Goal: Task Accomplishment & Management: Manage account settings

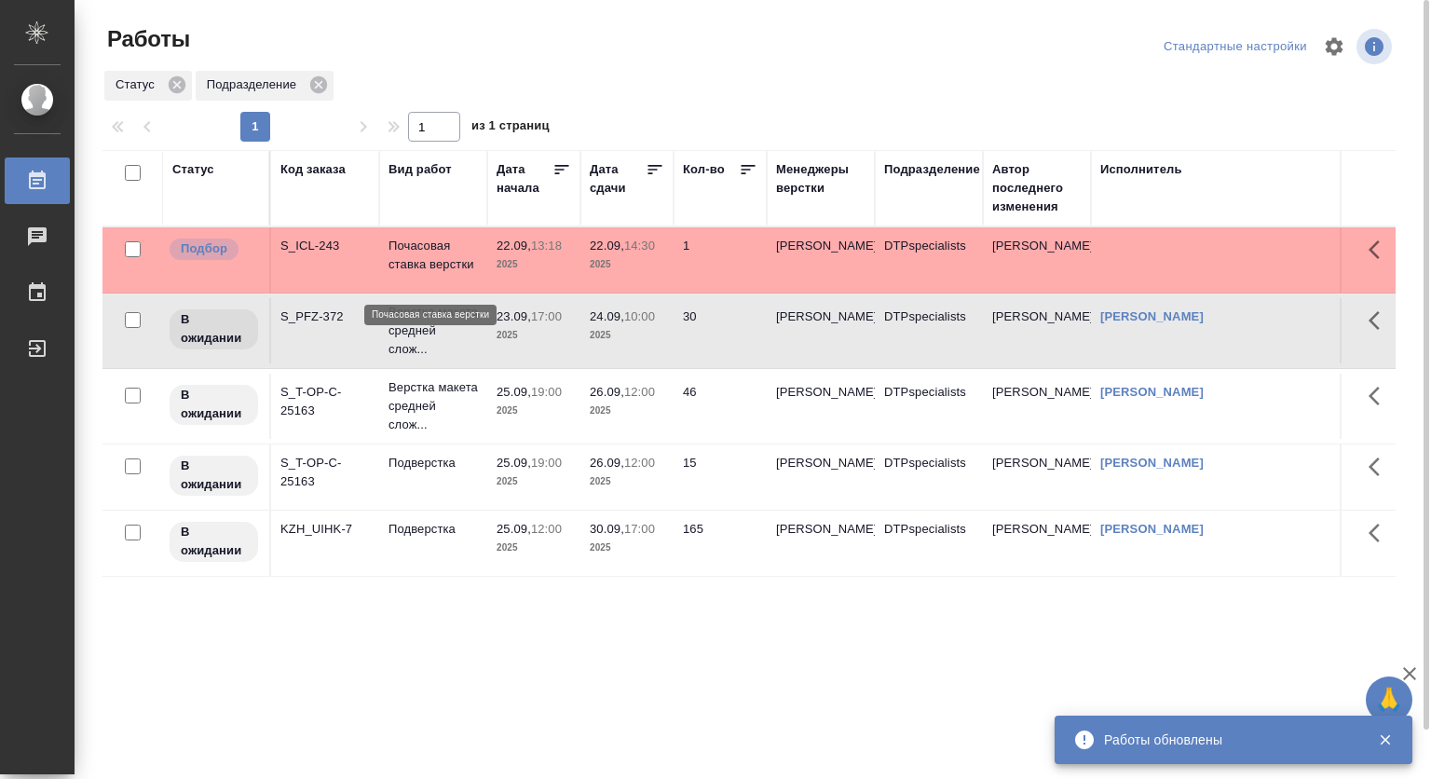
click at [425, 272] on p "Почасовая ставка верстки" at bounding box center [432, 255] width 89 height 37
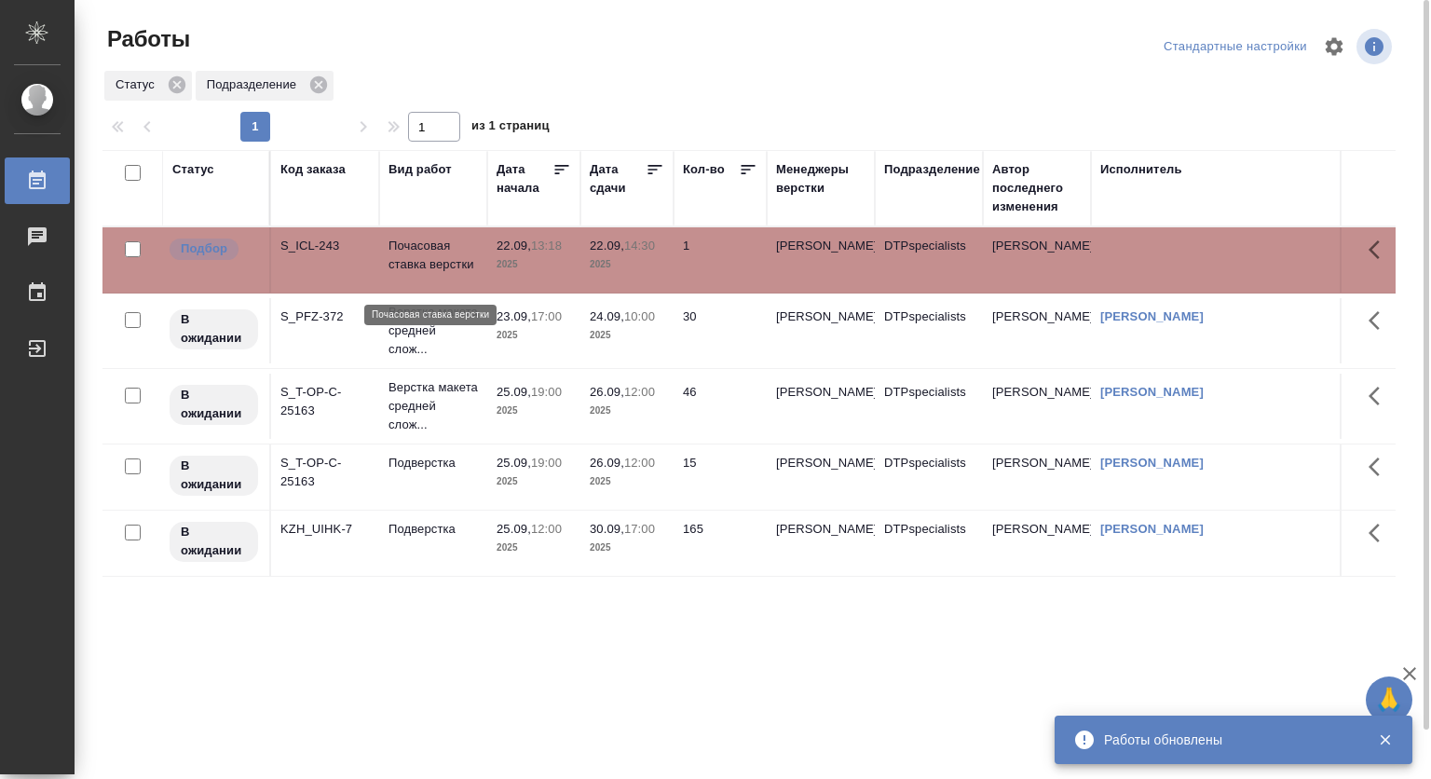
click at [425, 272] on p "Почасовая ставка верстки" at bounding box center [432, 255] width 89 height 37
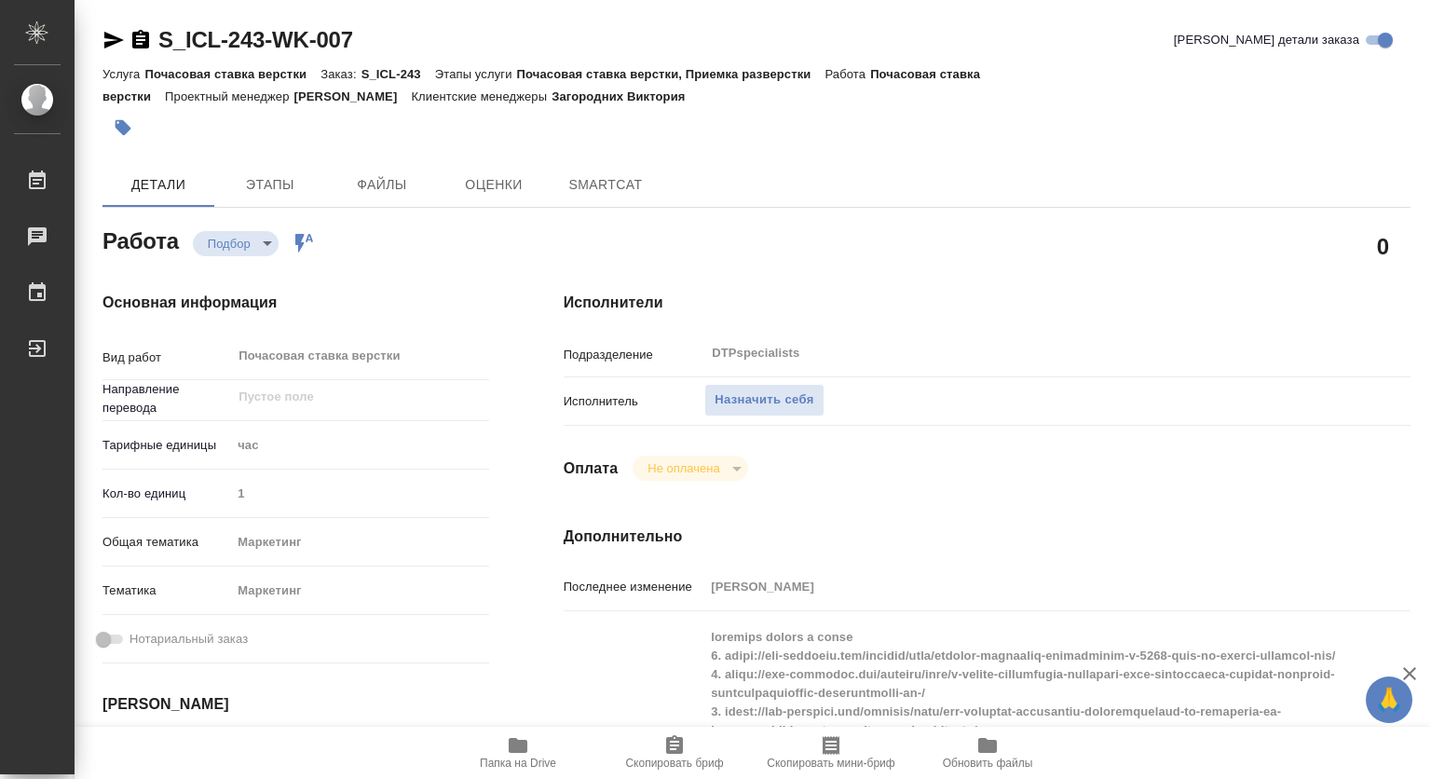
type textarea "x"
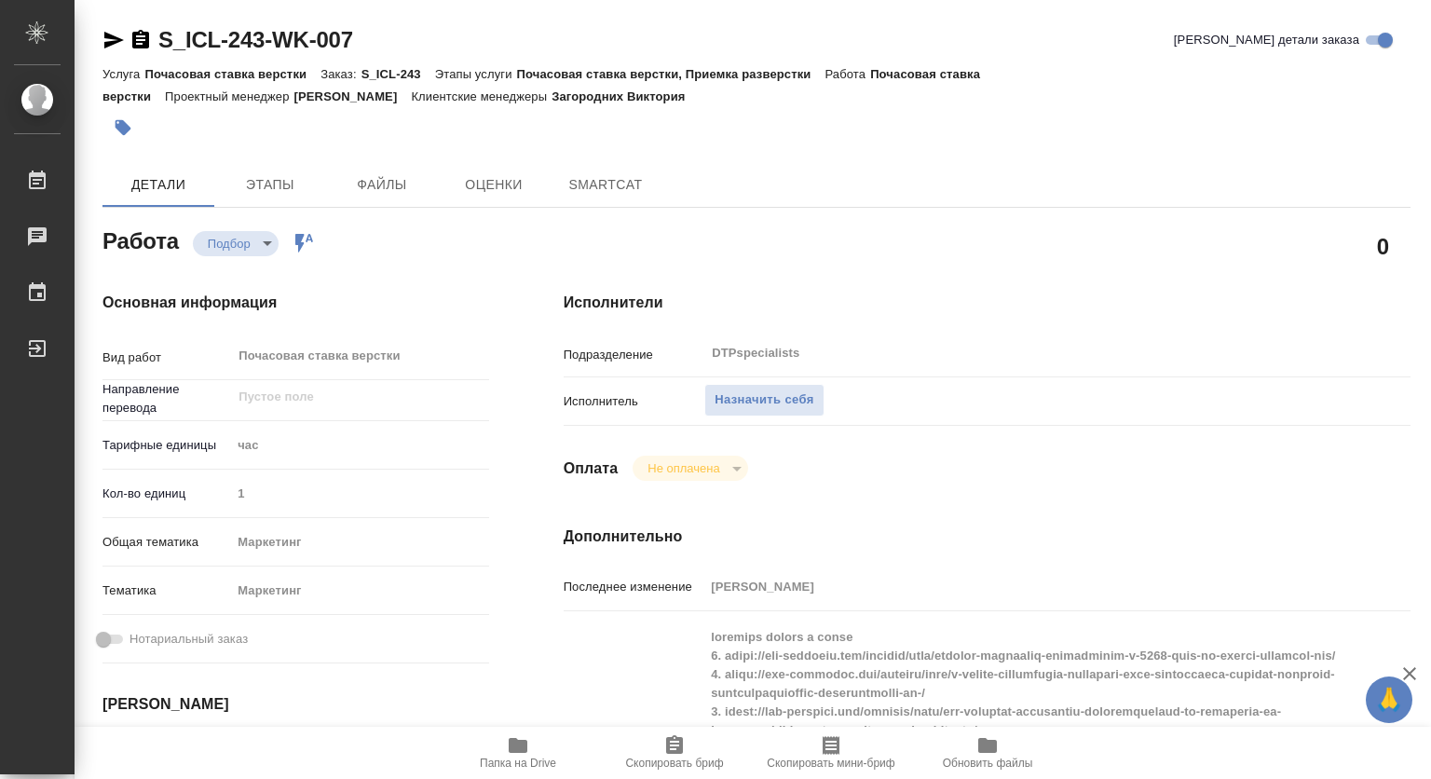
type textarea "x"
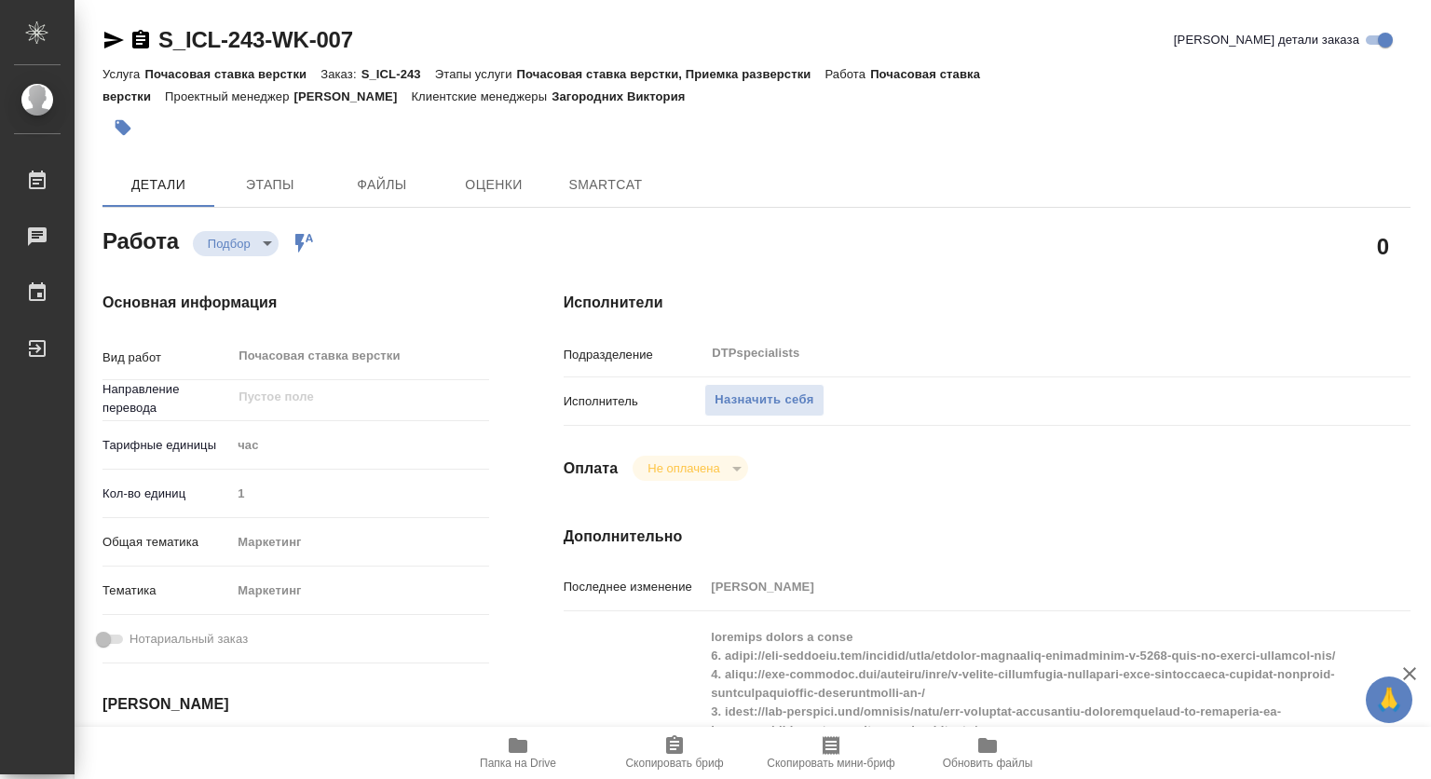
type textarea "x"
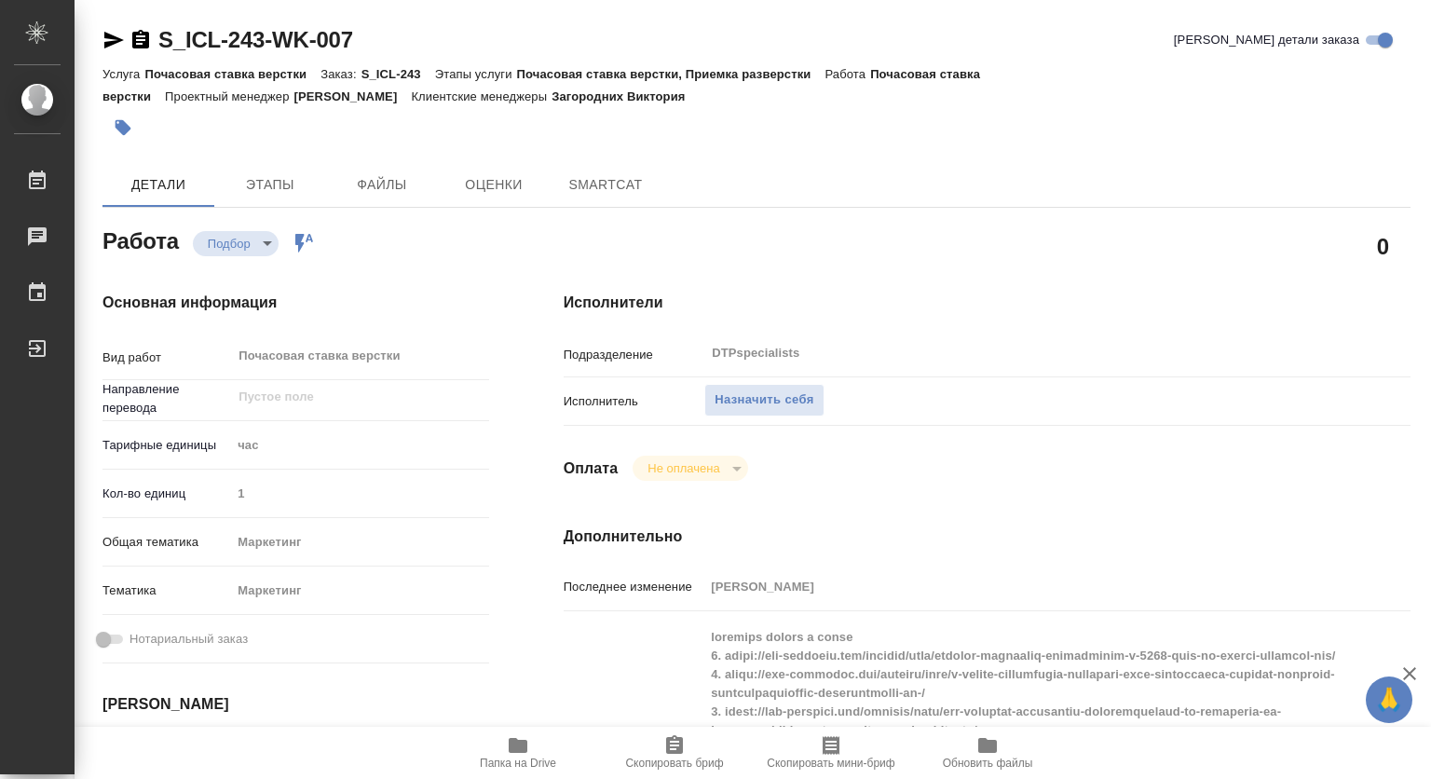
type textarea "x"
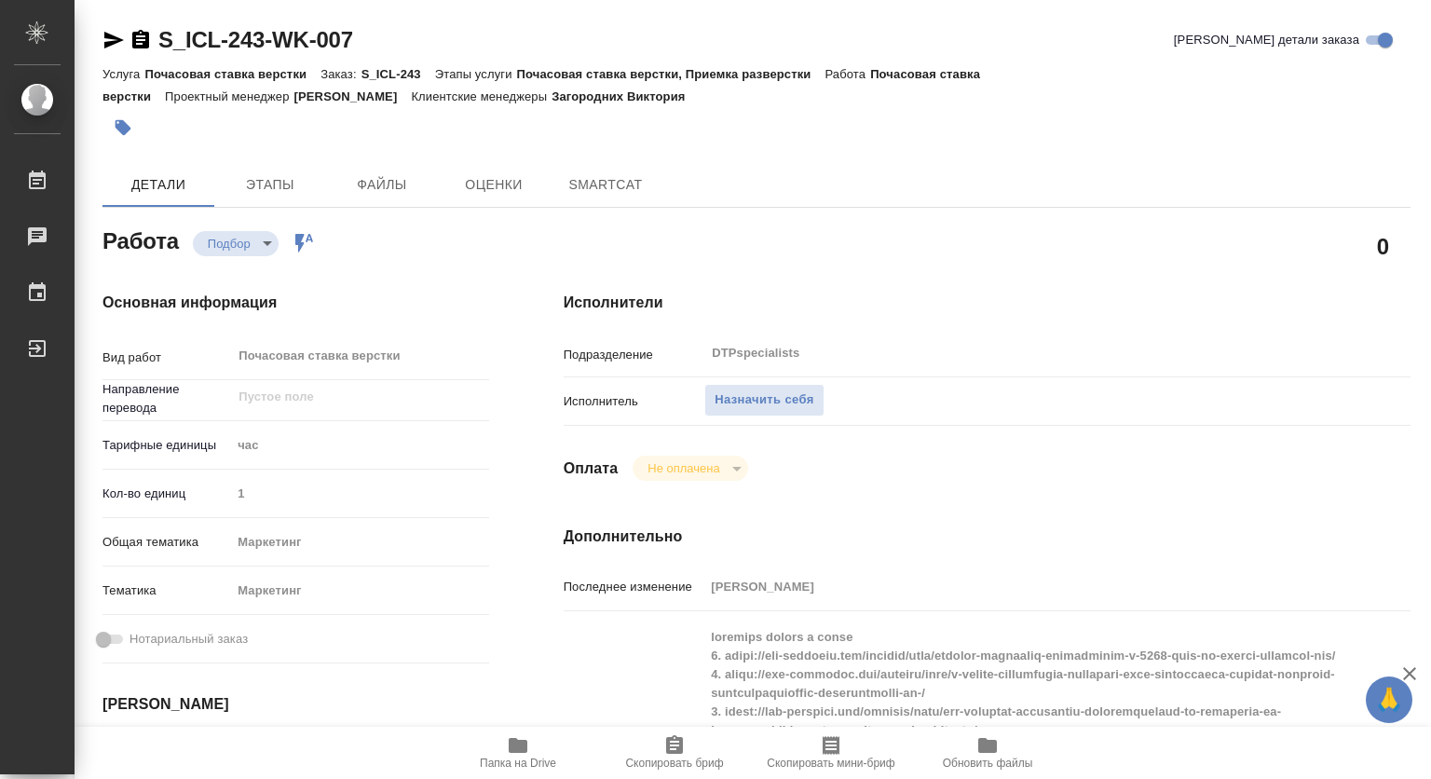
type textarea "x"
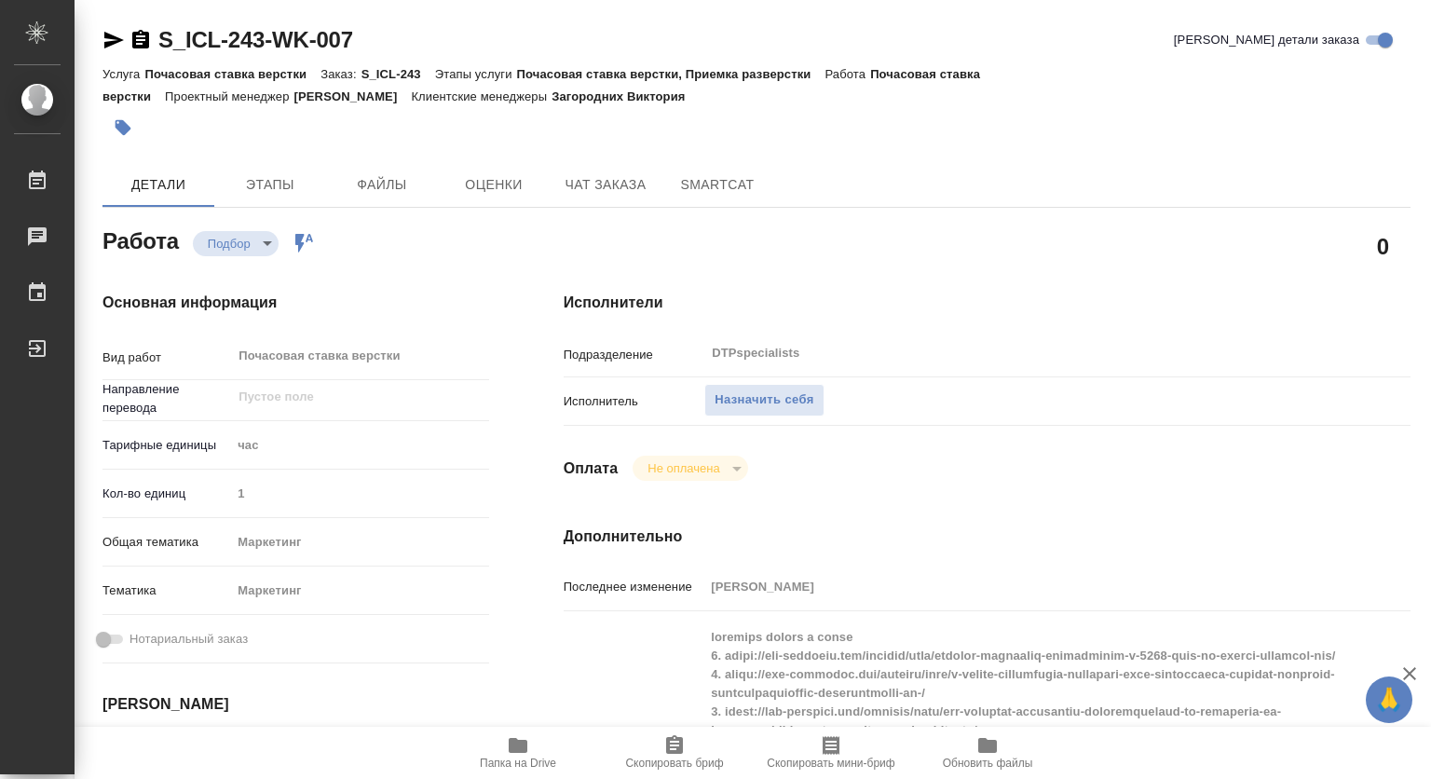
scroll to position [186, 0]
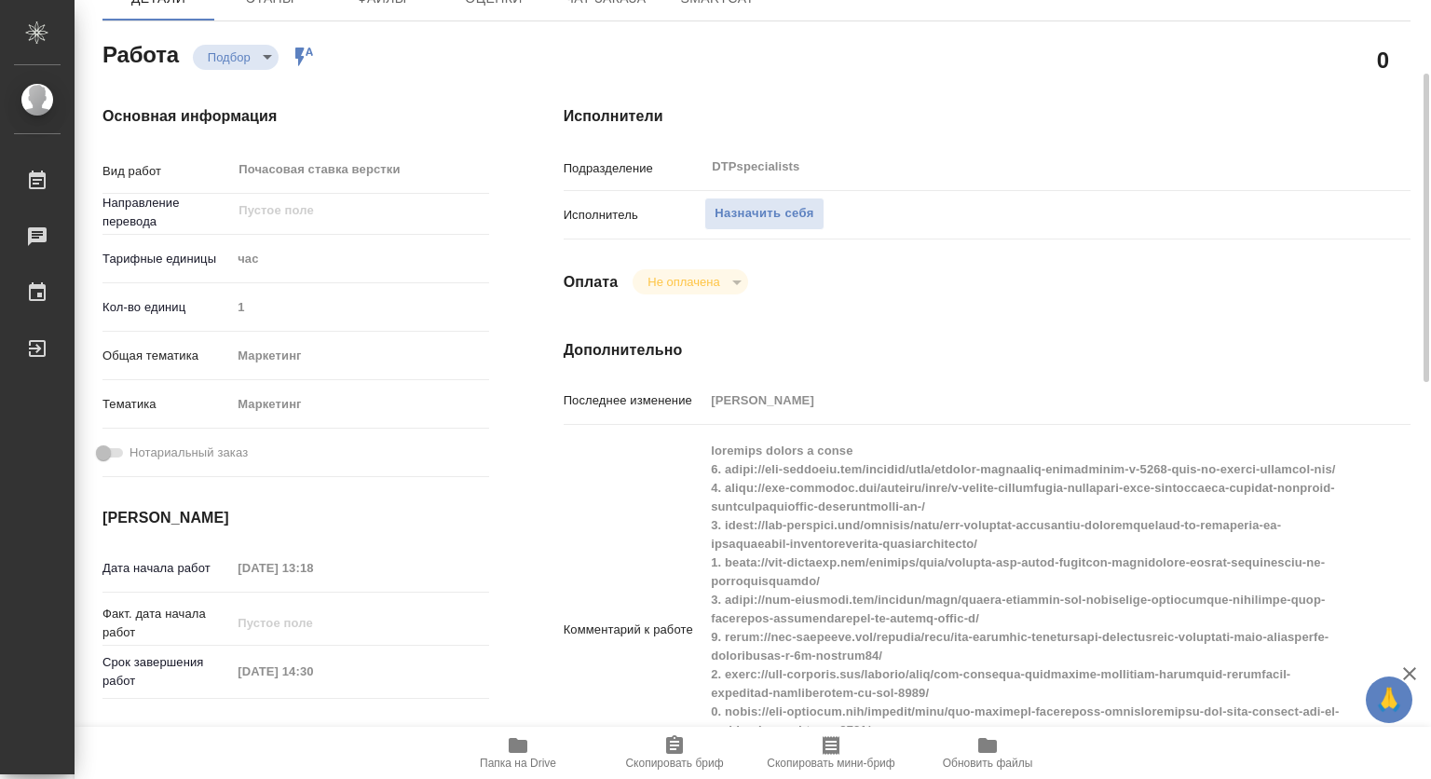
type textarea "x"
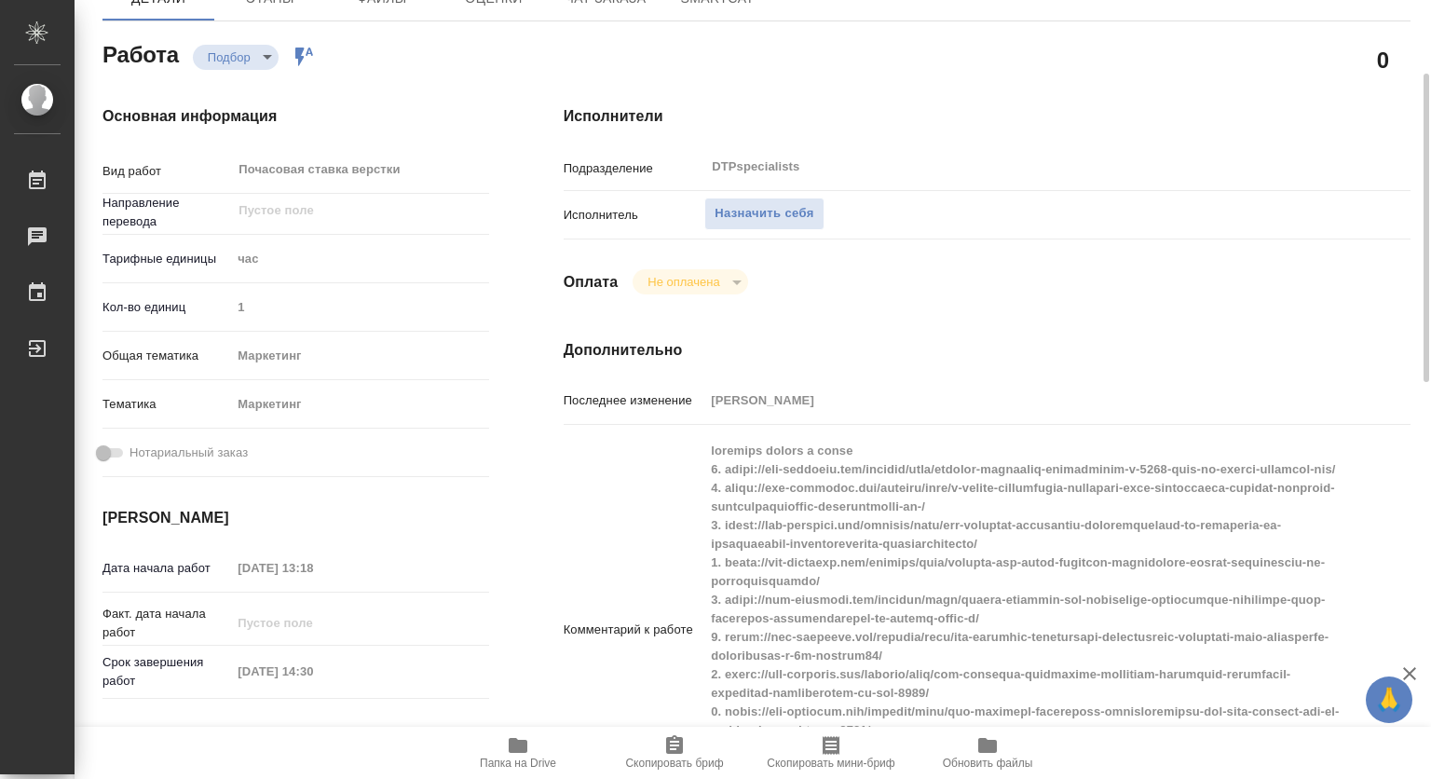
type textarea "x"
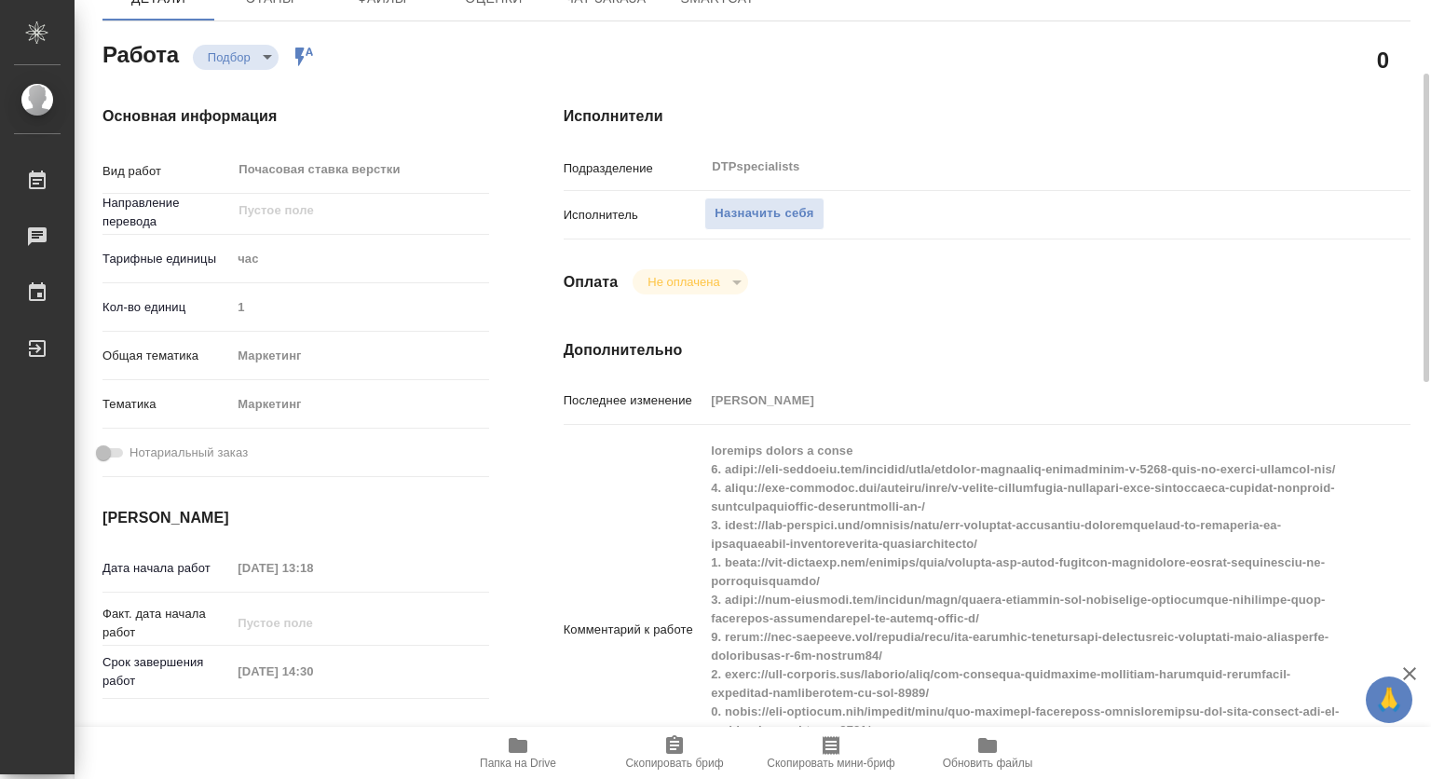
scroll to position [0, 0]
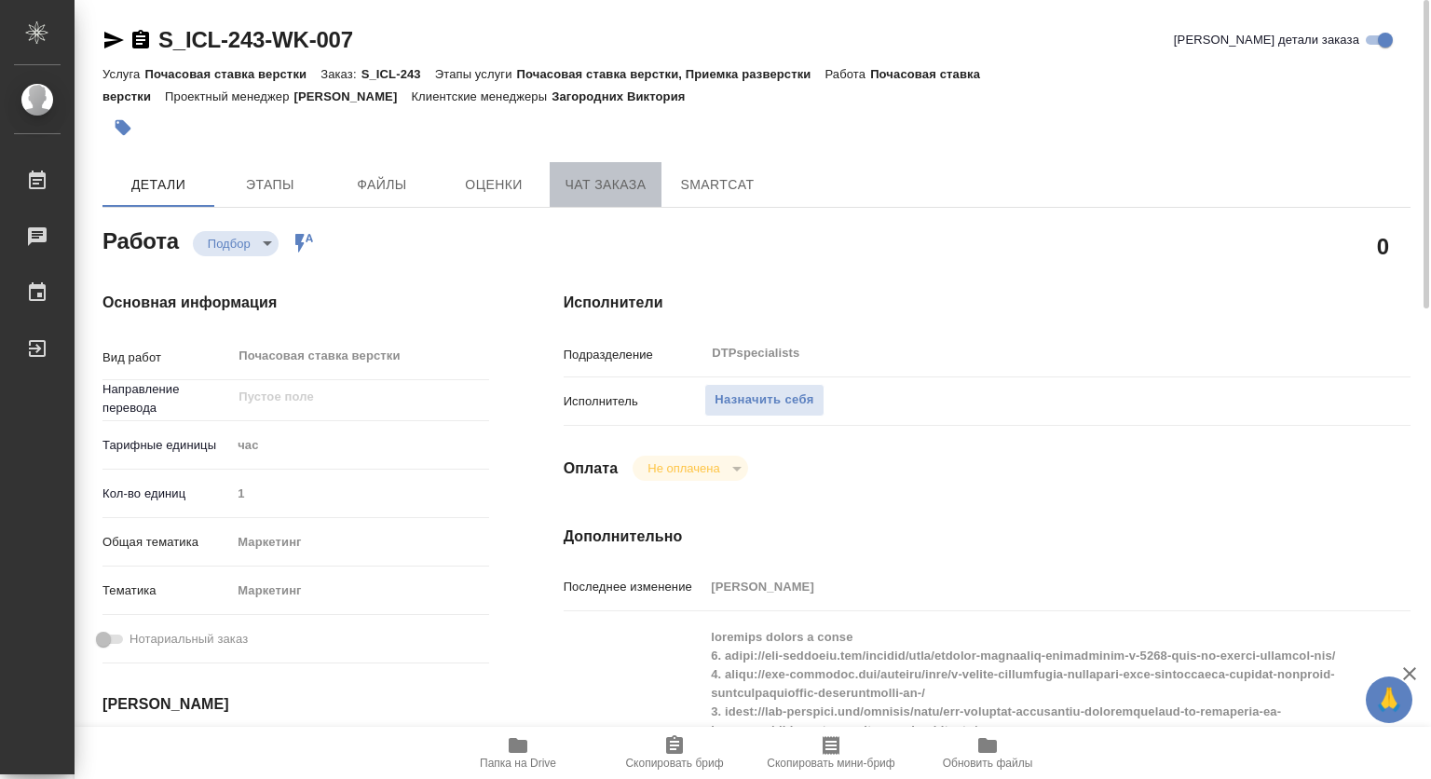
click at [592, 173] on span "Чат заказа" at bounding box center [605, 184] width 89 height 23
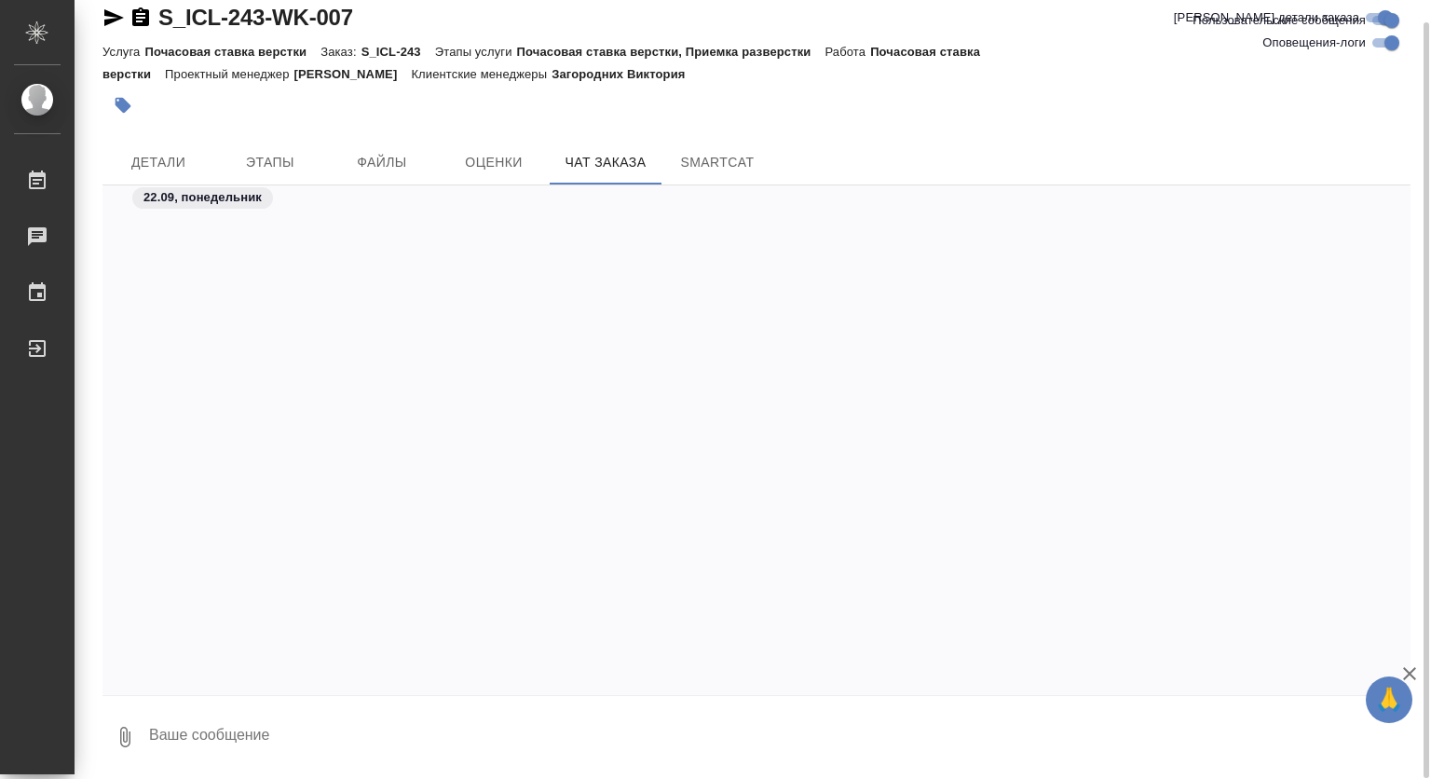
scroll to position [2701, 0]
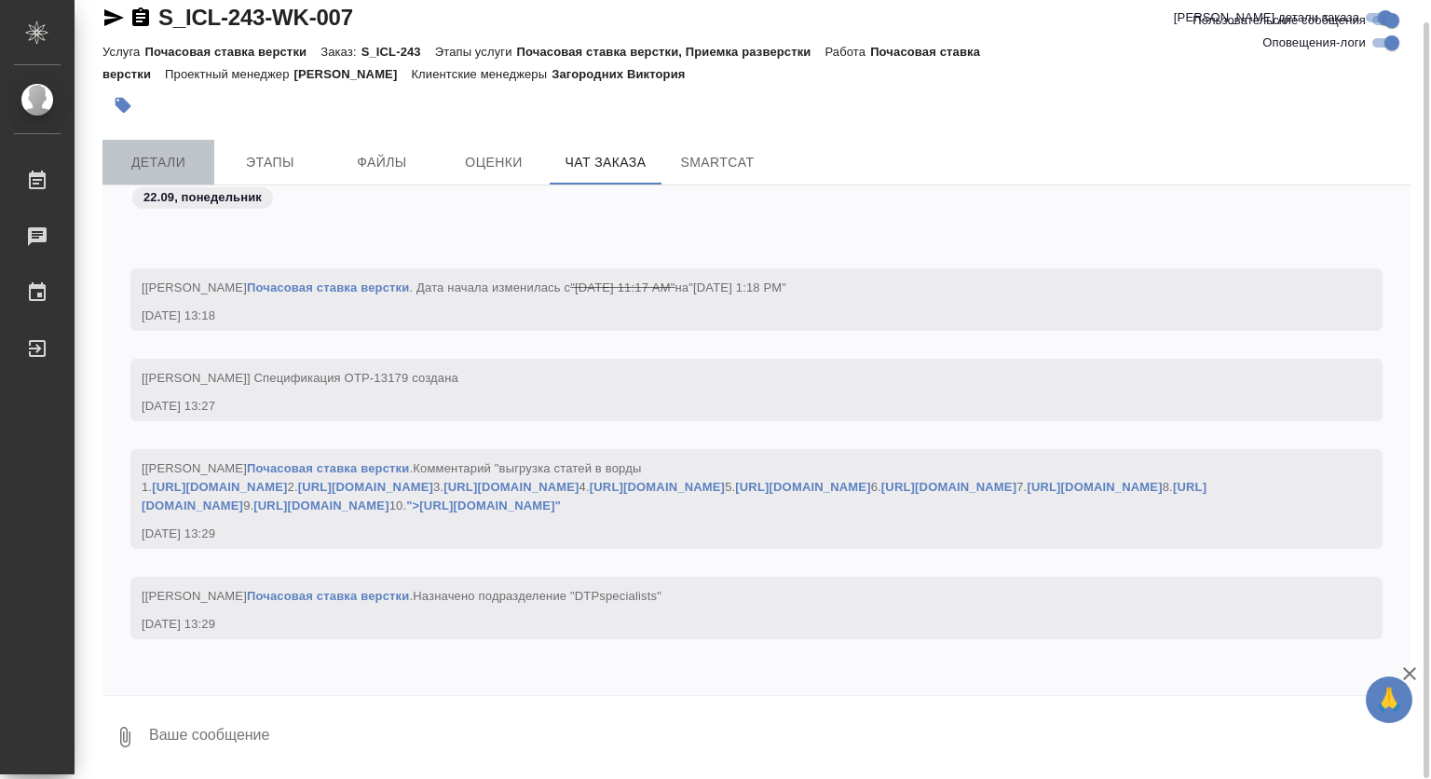
click at [153, 153] on span "Детали" at bounding box center [158, 162] width 89 height 23
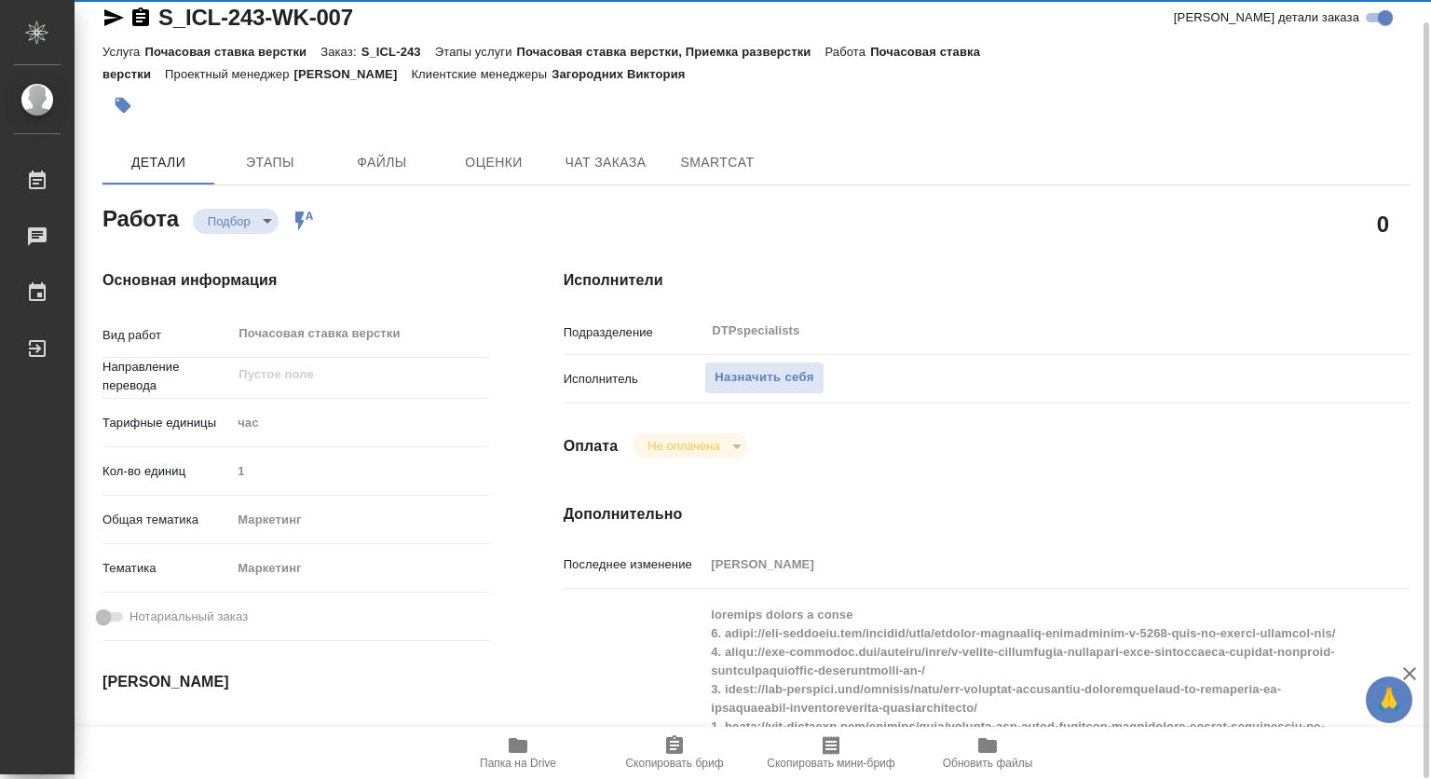
type textarea "x"
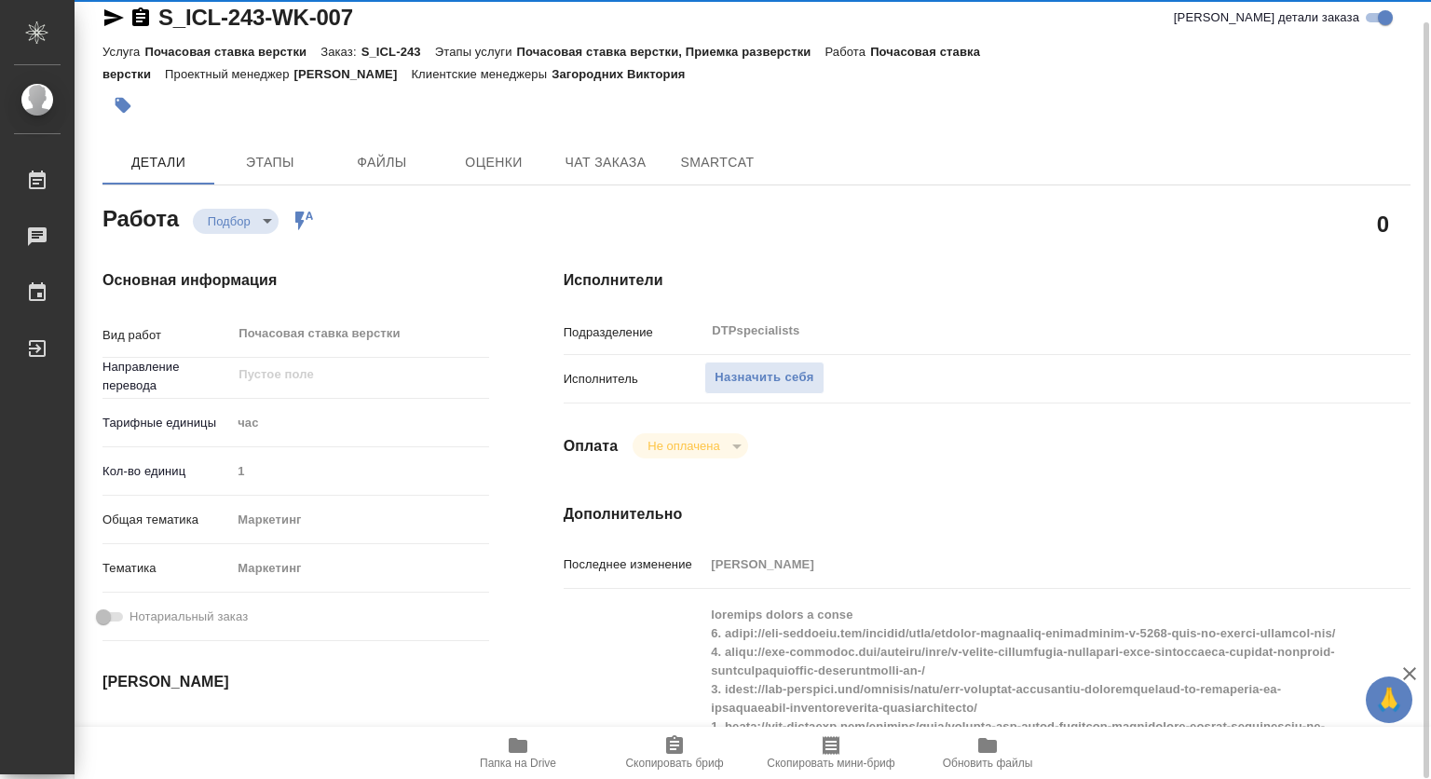
type textarea "x"
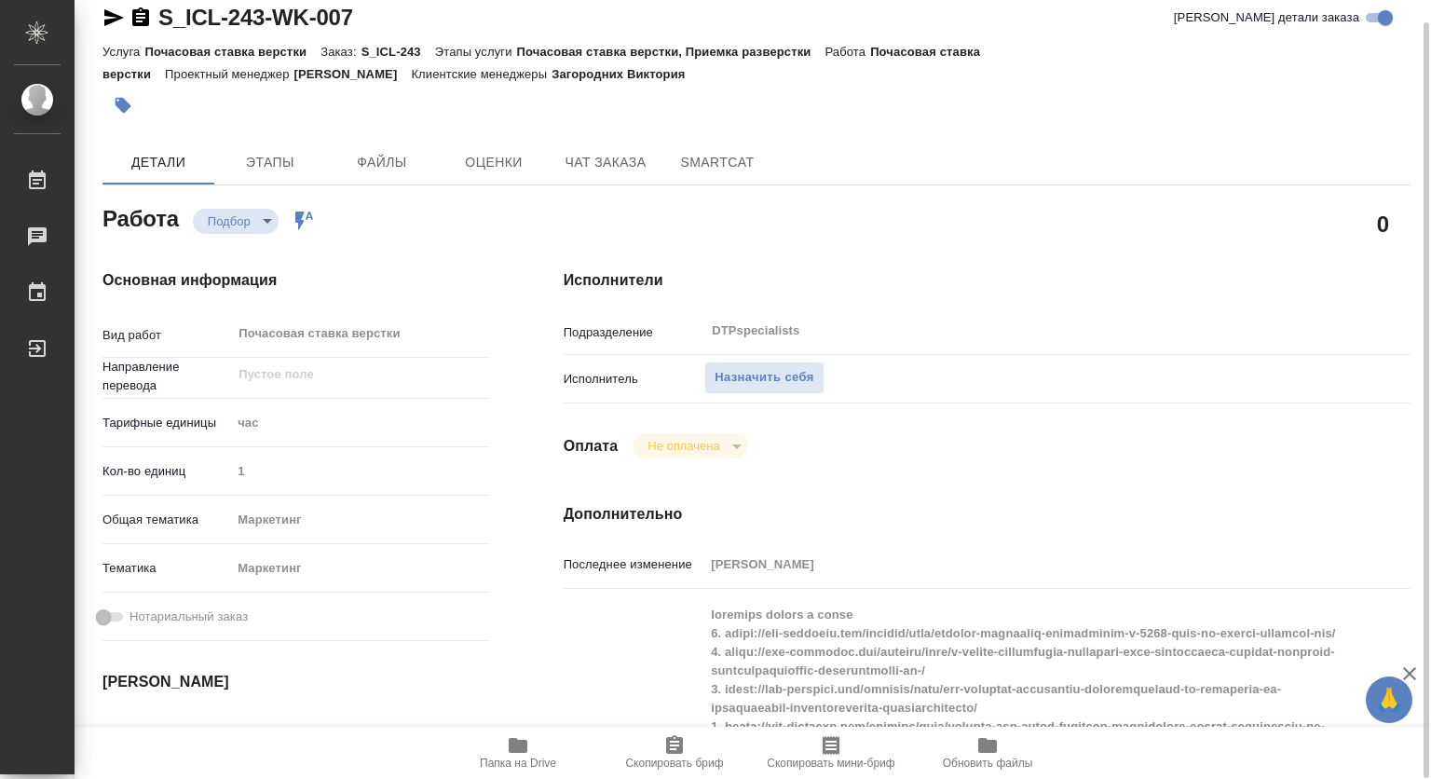
type textarea "x"
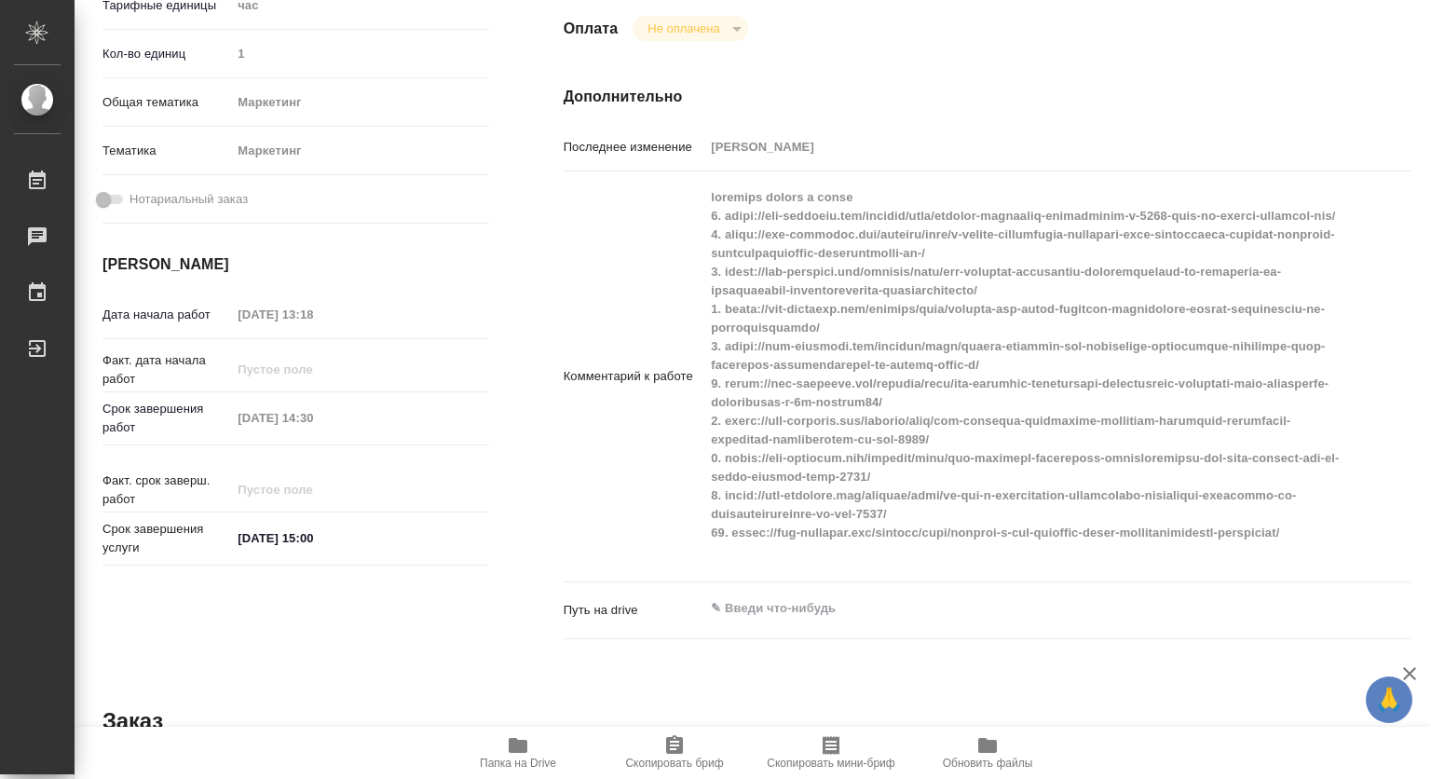
scroll to position [67, 0]
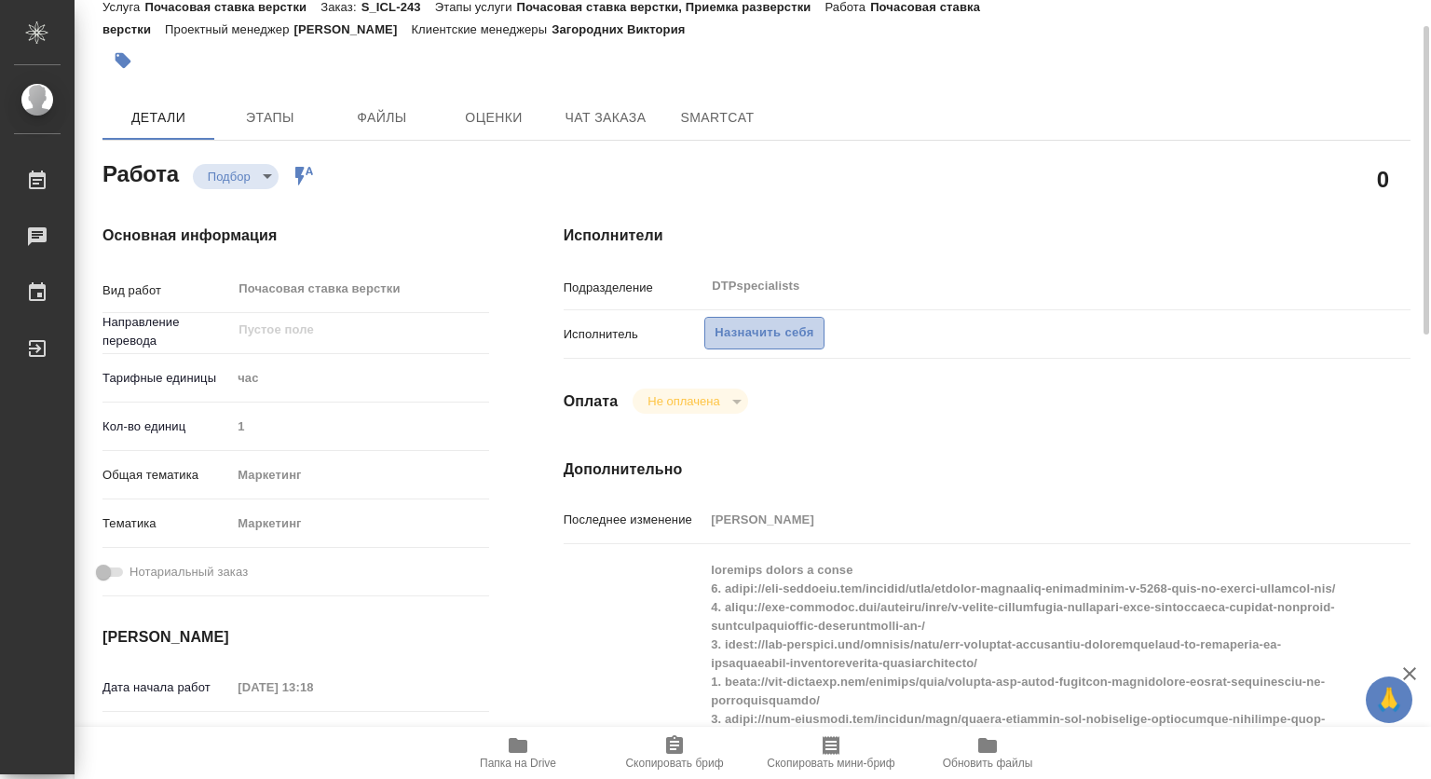
click at [759, 328] on span "Назначить себя" at bounding box center [763, 332] width 99 height 21
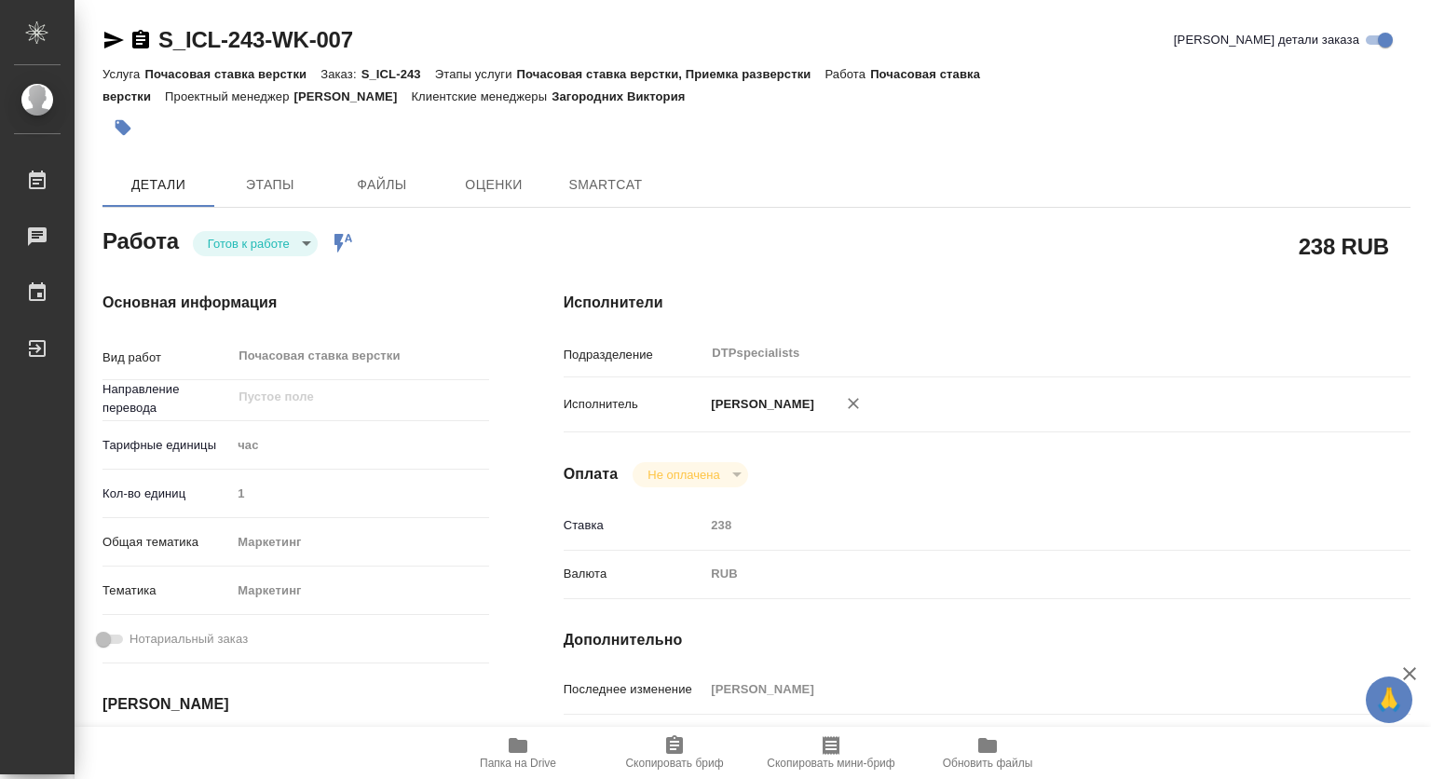
type textarea "x"
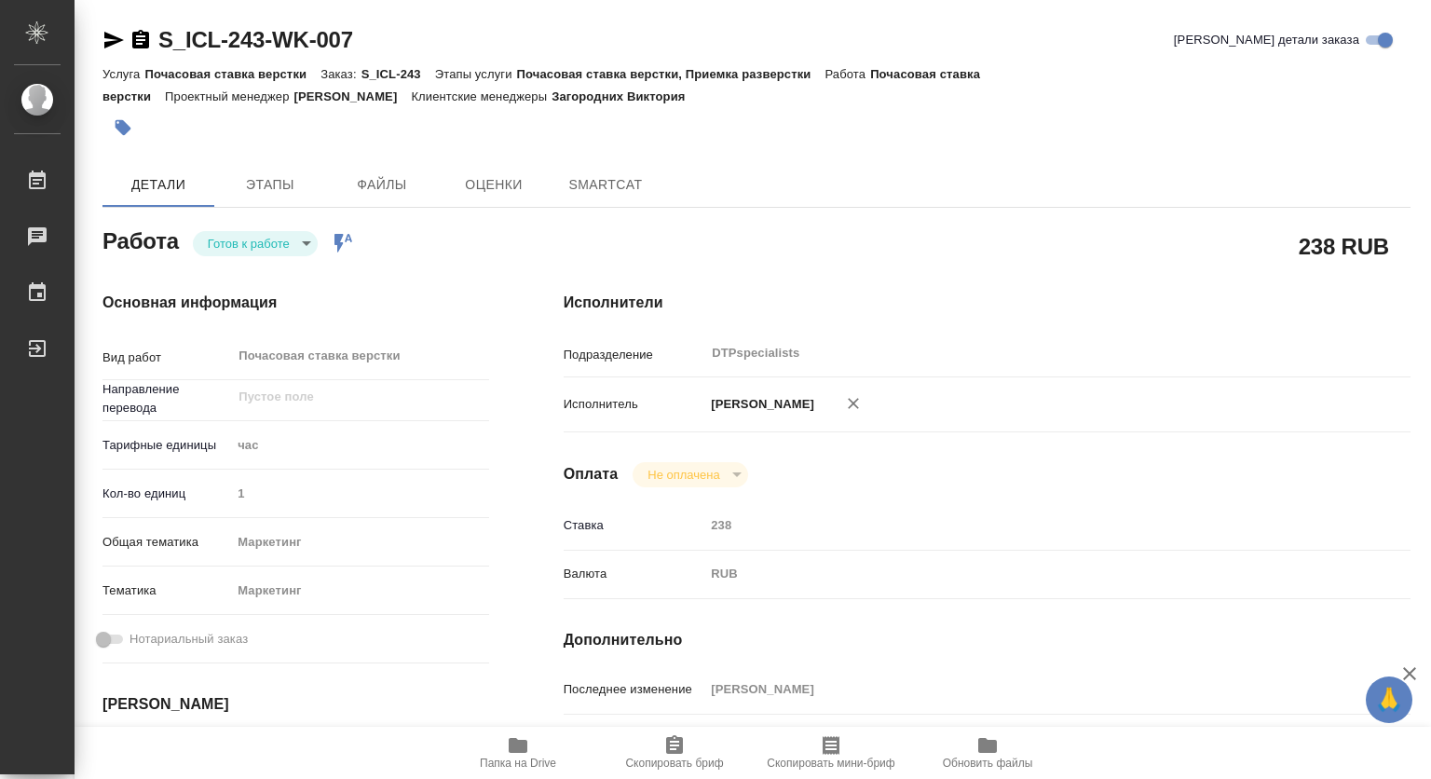
type textarea "x"
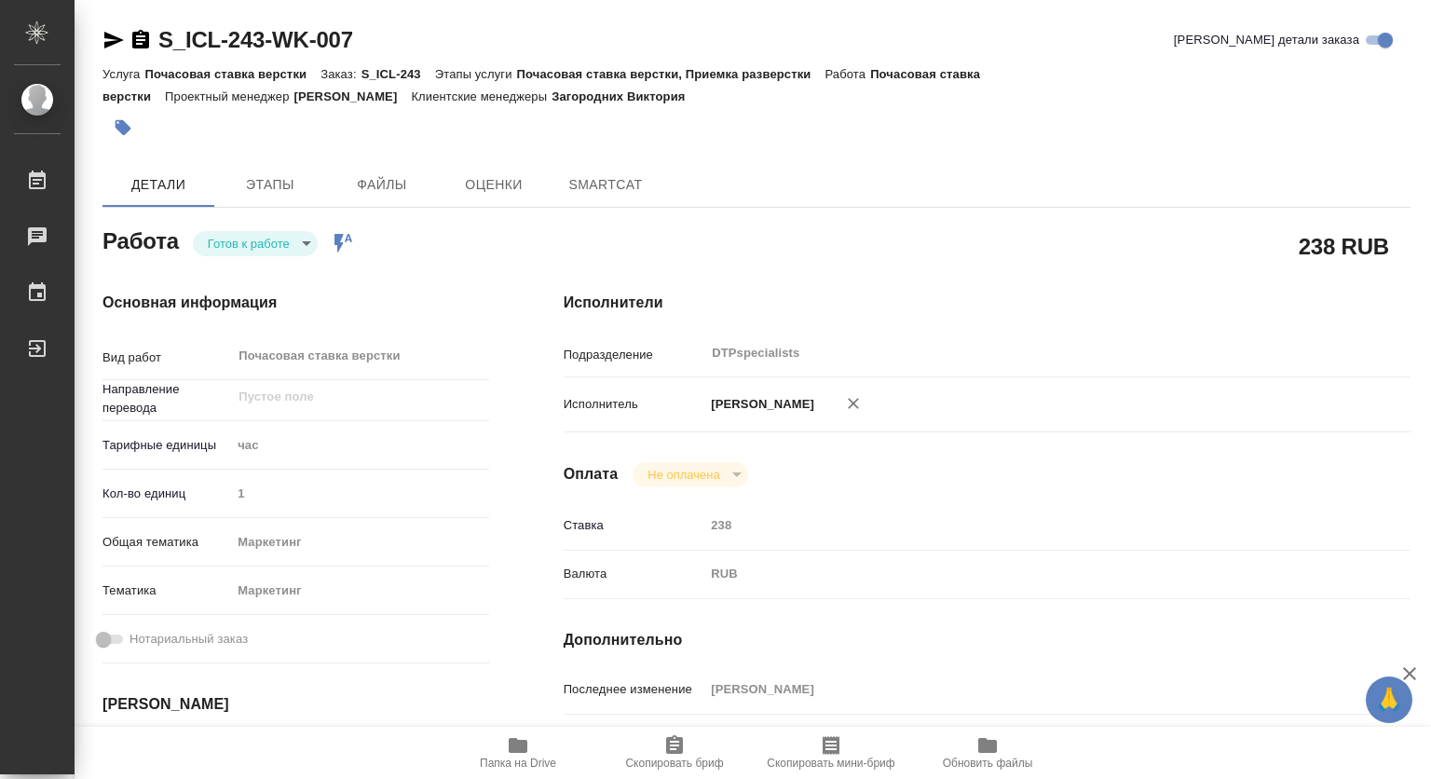
type textarea "x"
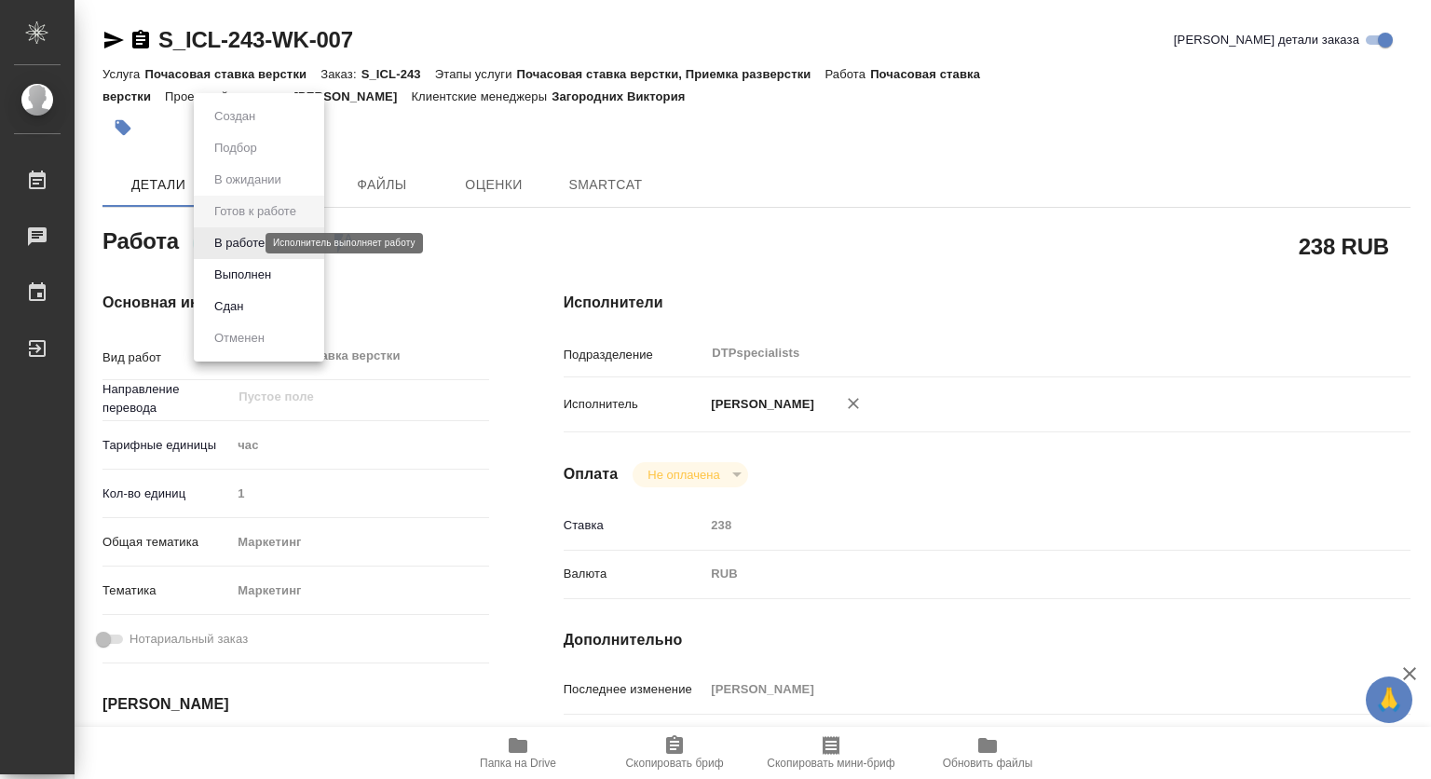
click at [241, 243] on body "🙏 .cls-1 fill:#fff; AWATERA Kovtun Svetlana Работы Чаты График Выйти S_ICL-243-…" at bounding box center [715, 389] width 1431 height 779
type textarea "x"
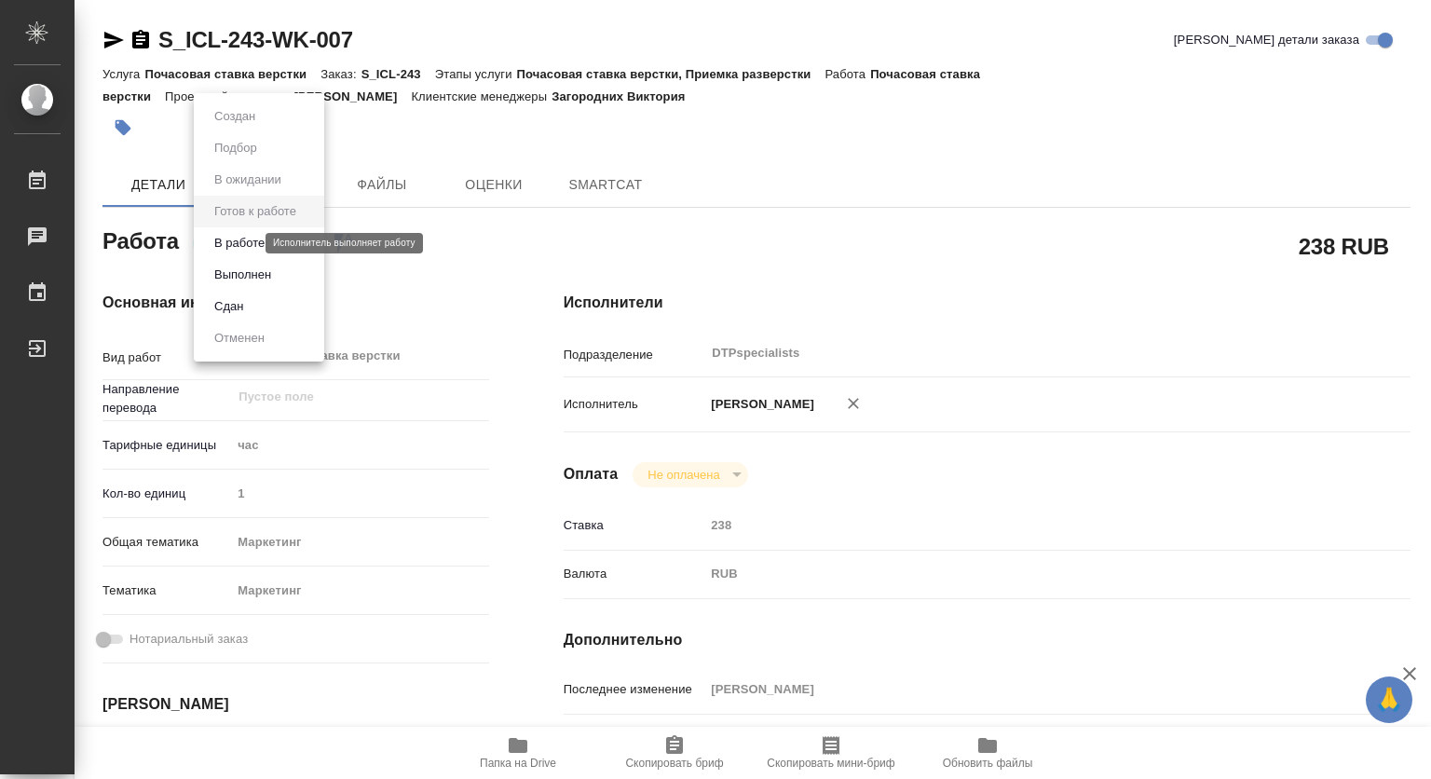
type textarea "x"
click at [238, 244] on button "В работе" at bounding box center [239, 243] width 61 height 20
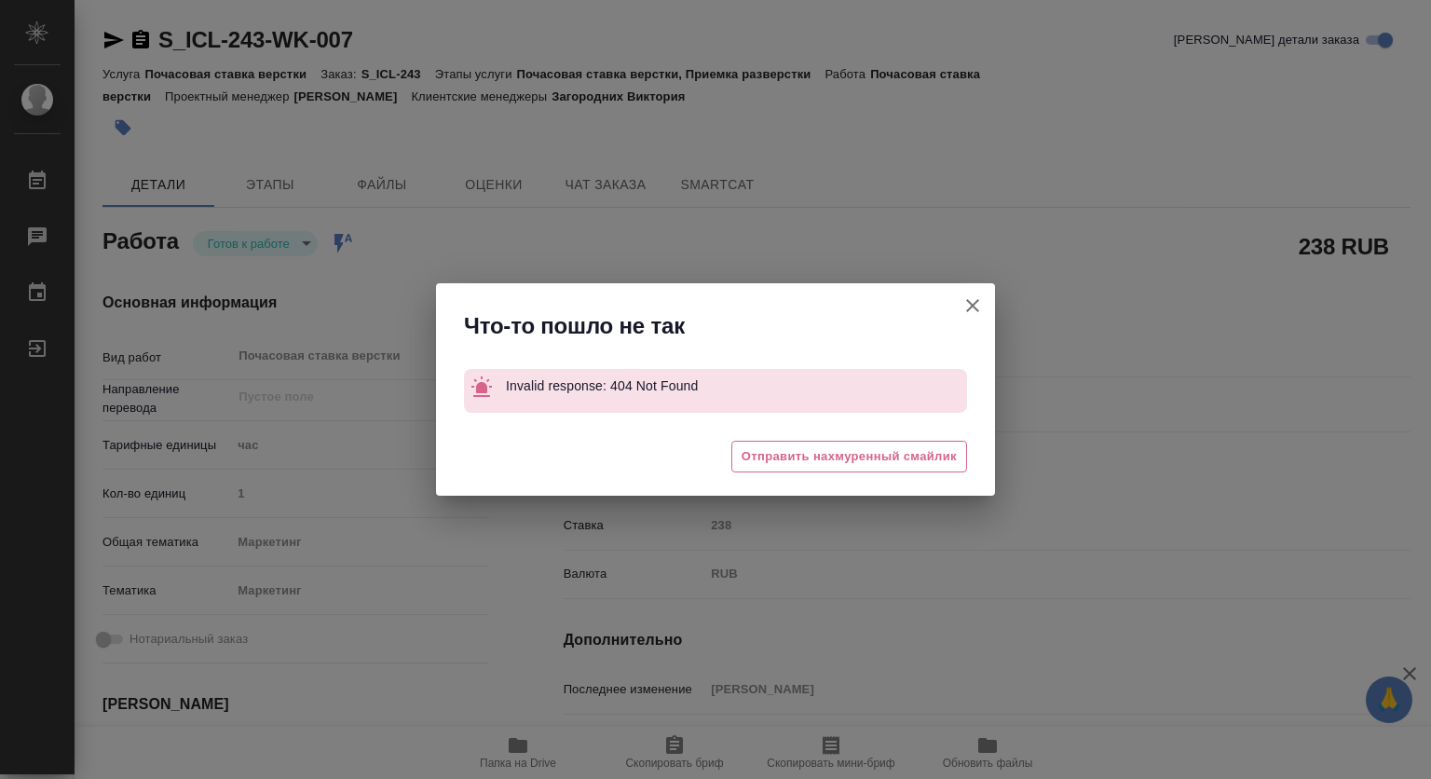
type textarea "x"
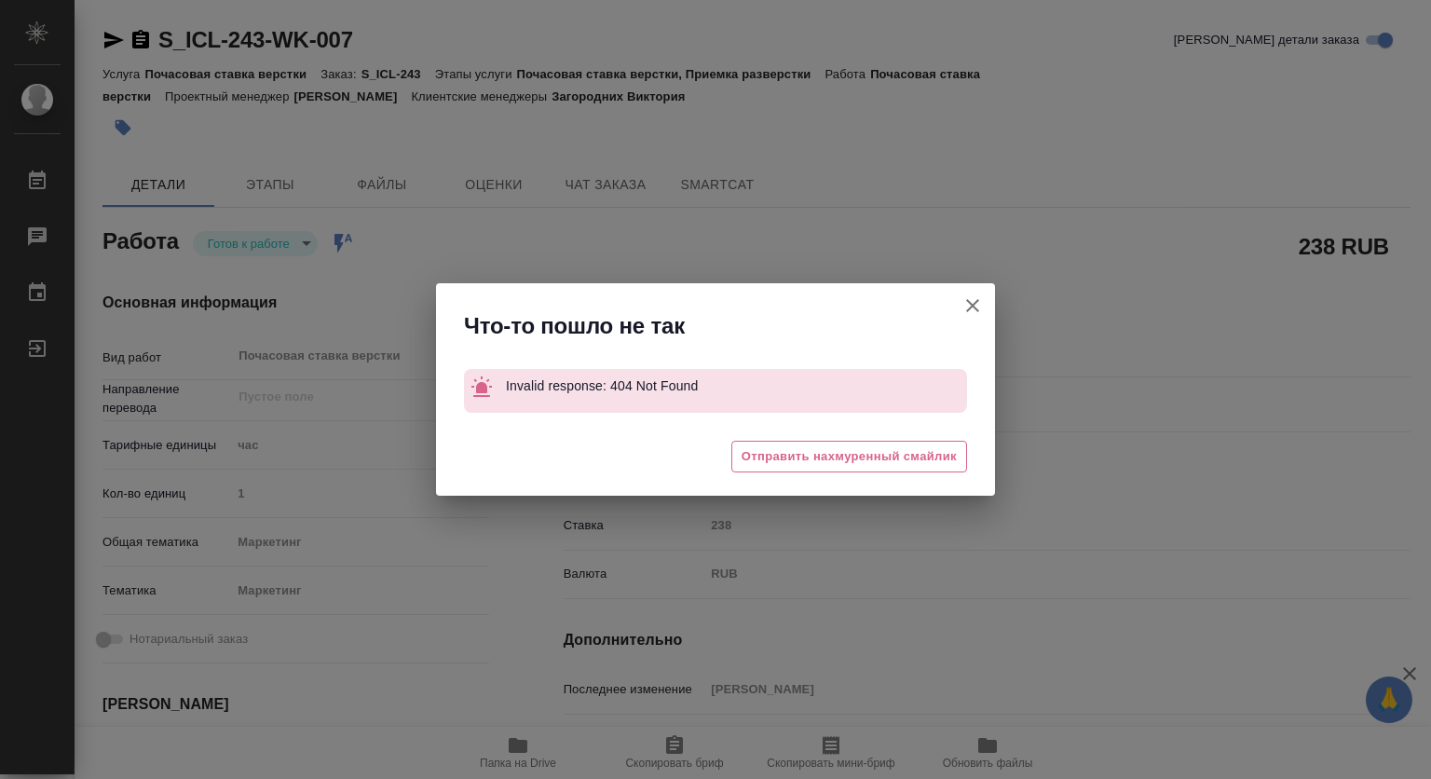
type textarea "x"
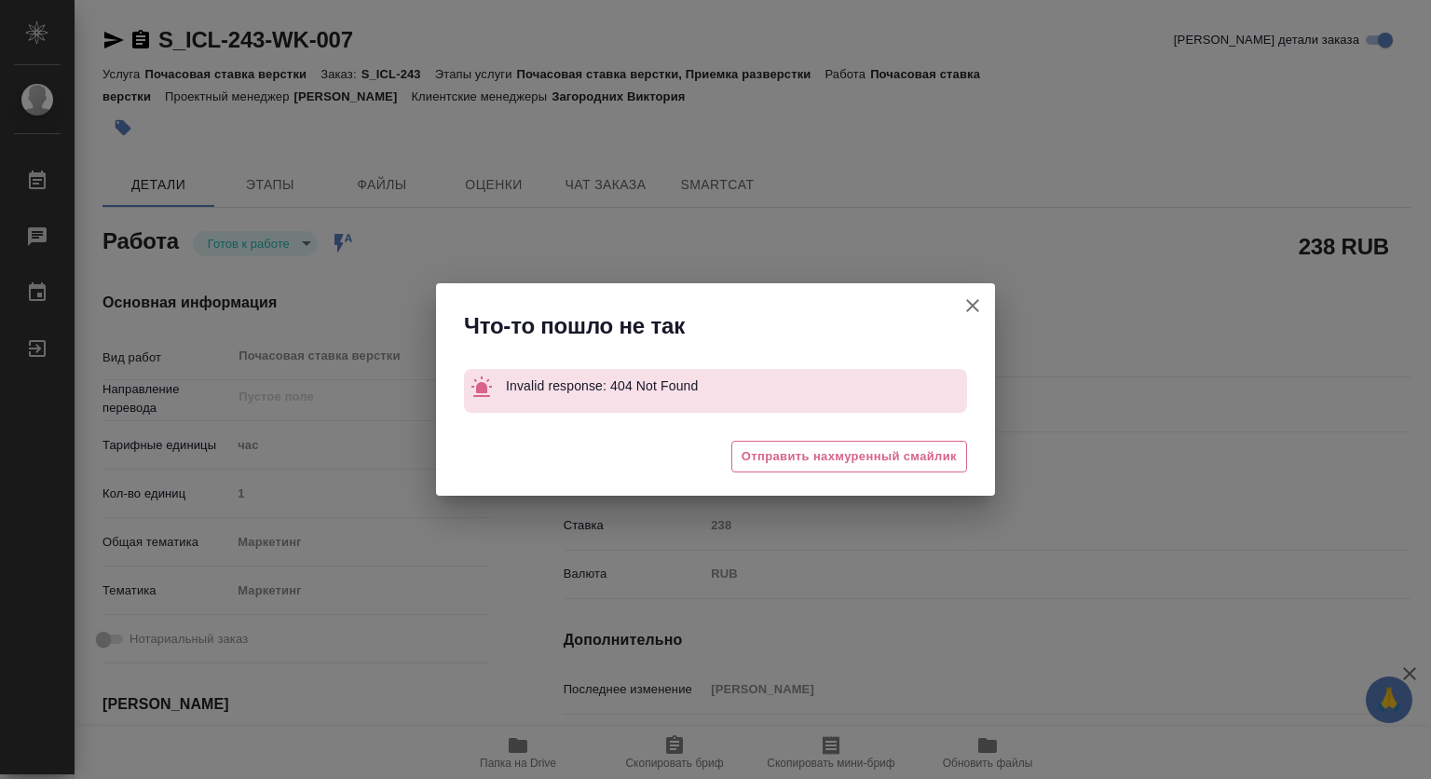
click at [984, 314] on button "Кратко детали заказа" at bounding box center [972, 305] width 45 height 45
type textarea "x"
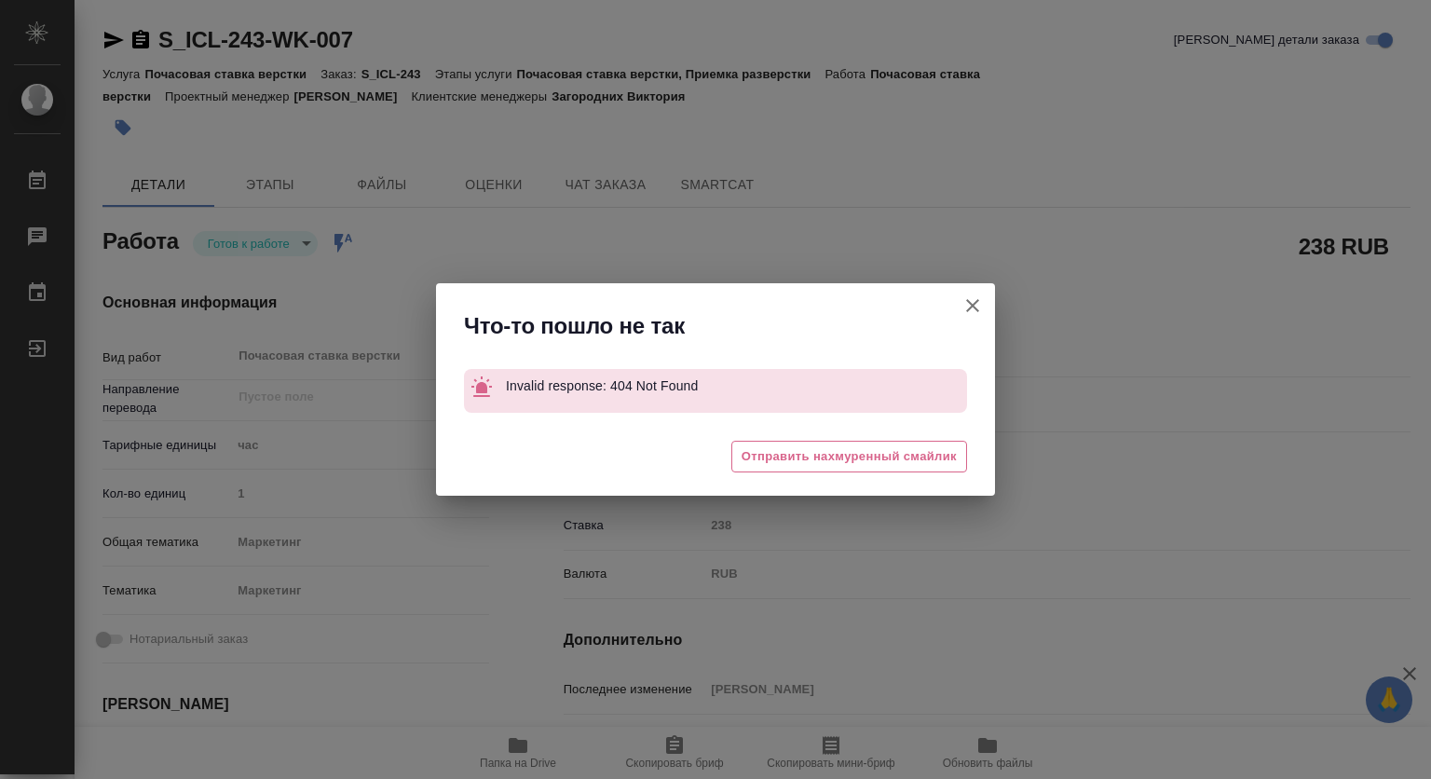
type textarea "x"
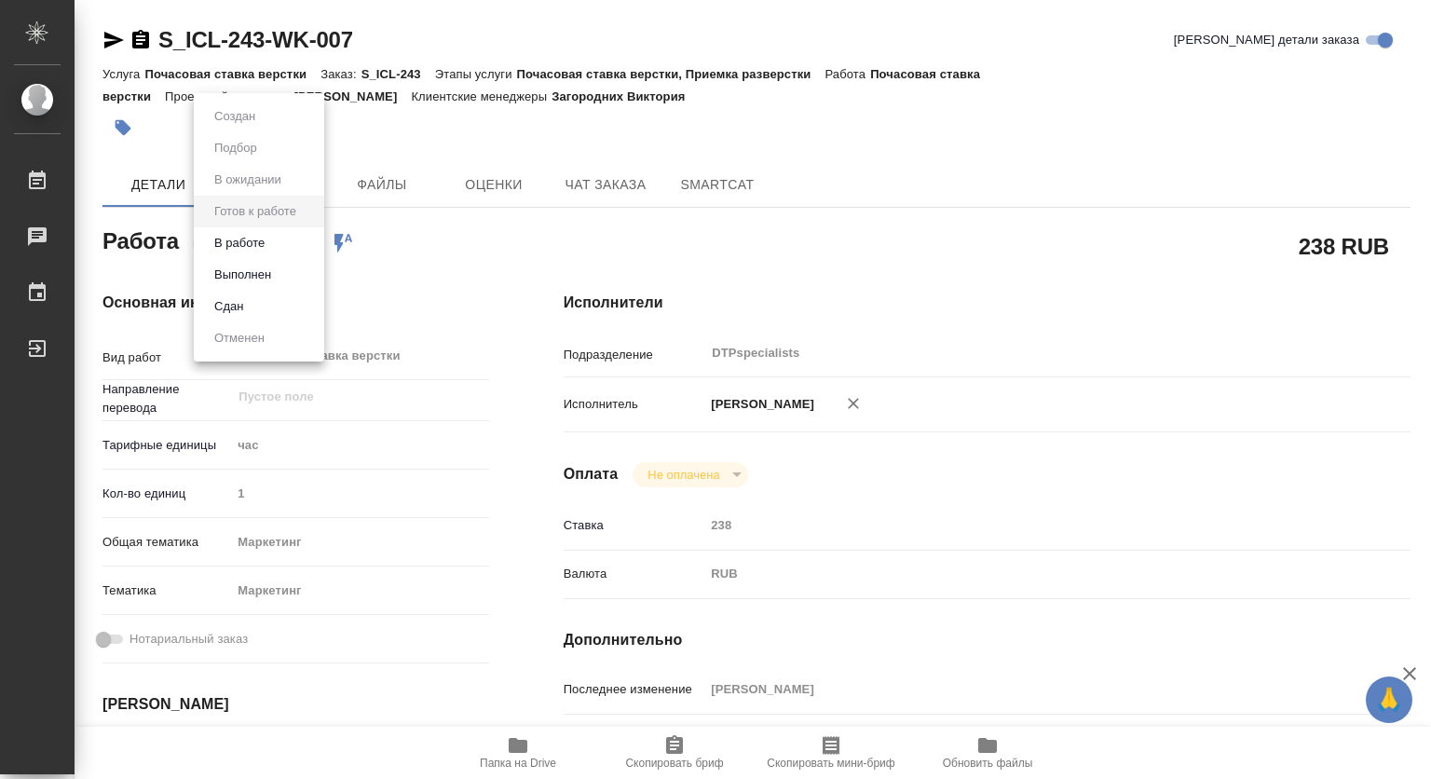
click at [249, 251] on body "🙏 .cls-1 fill:#fff; AWATERA Kovtun Svetlana Работы Чаты График Выйти S_ICL-243-…" at bounding box center [715, 389] width 1431 height 779
type textarea "x"
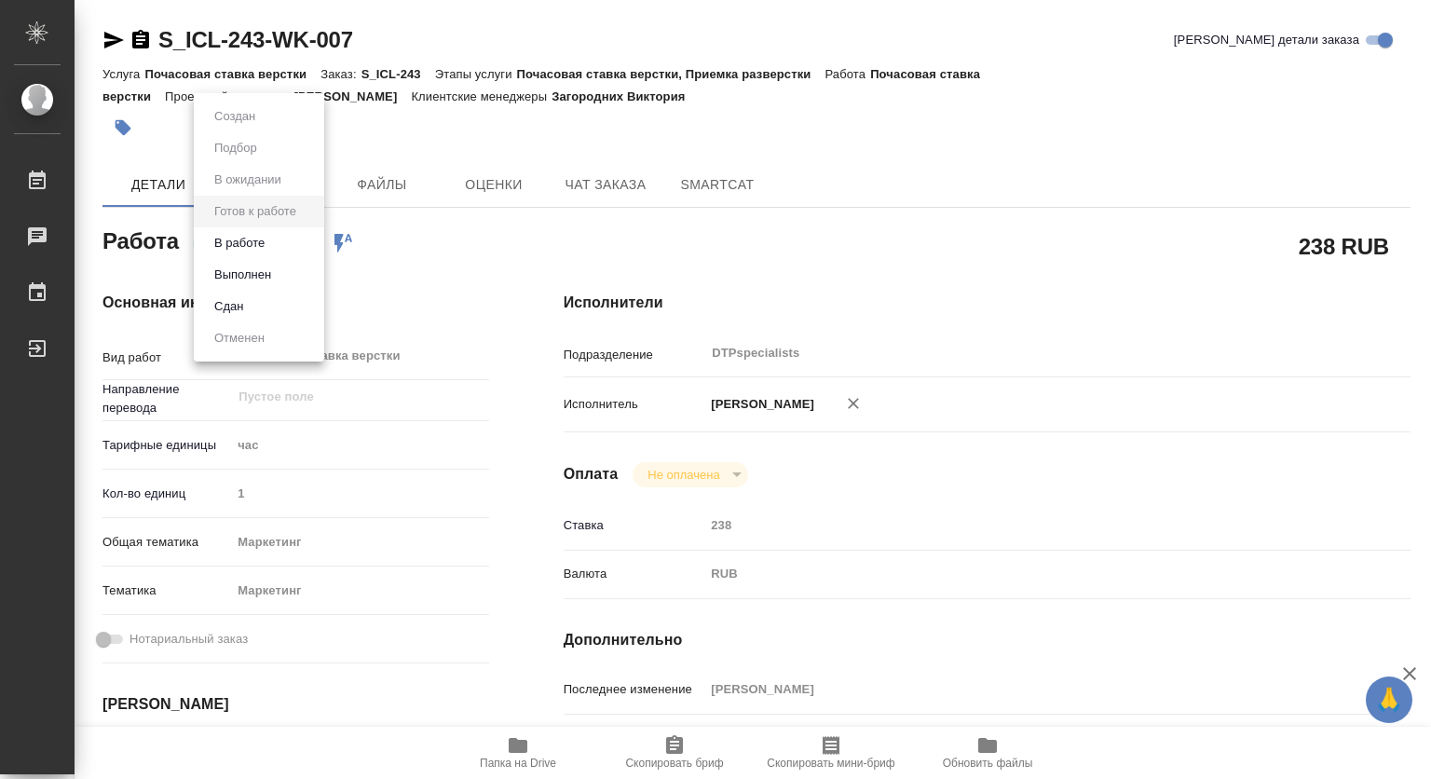
type textarea "x"
click at [239, 242] on button "В работе" at bounding box center [239, 243] width 61 height 20
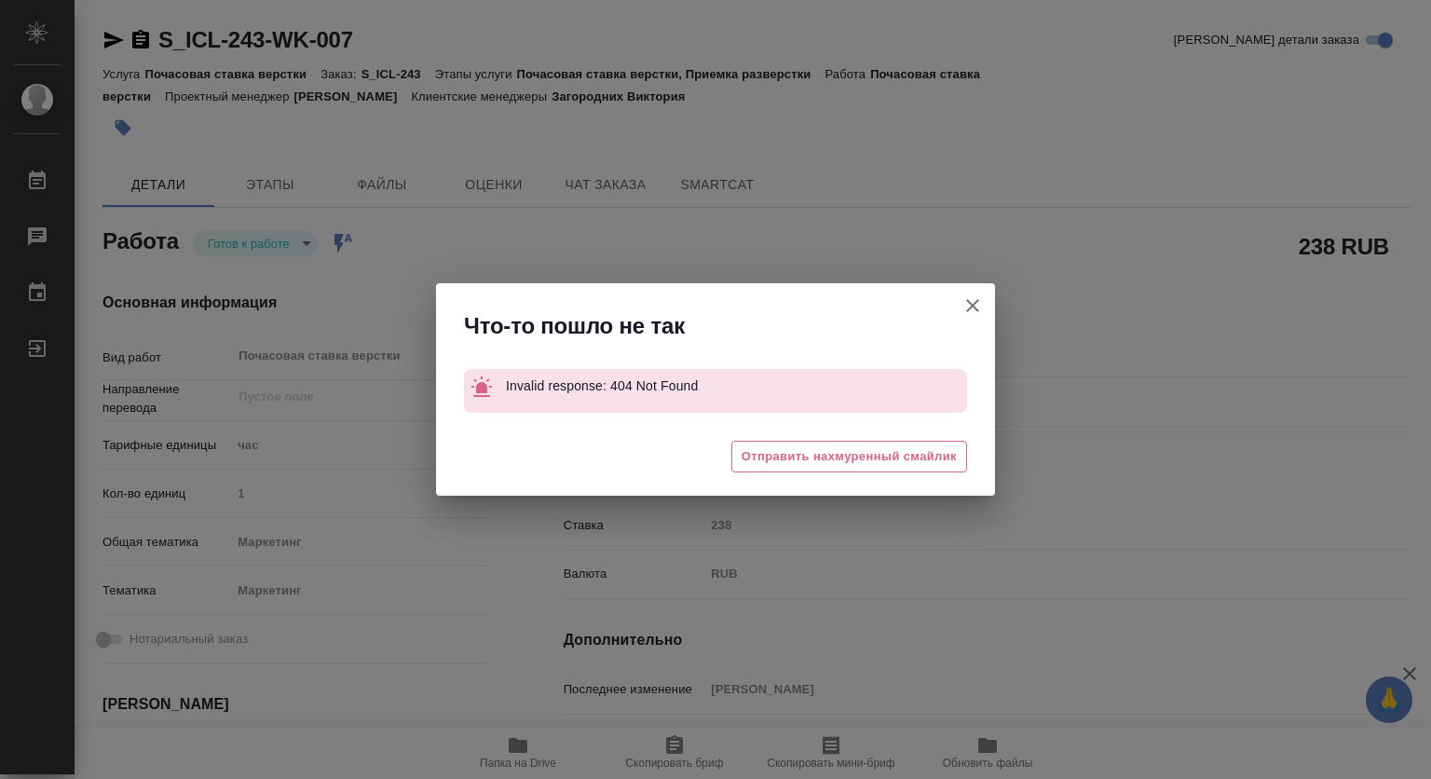
type textarea "x"
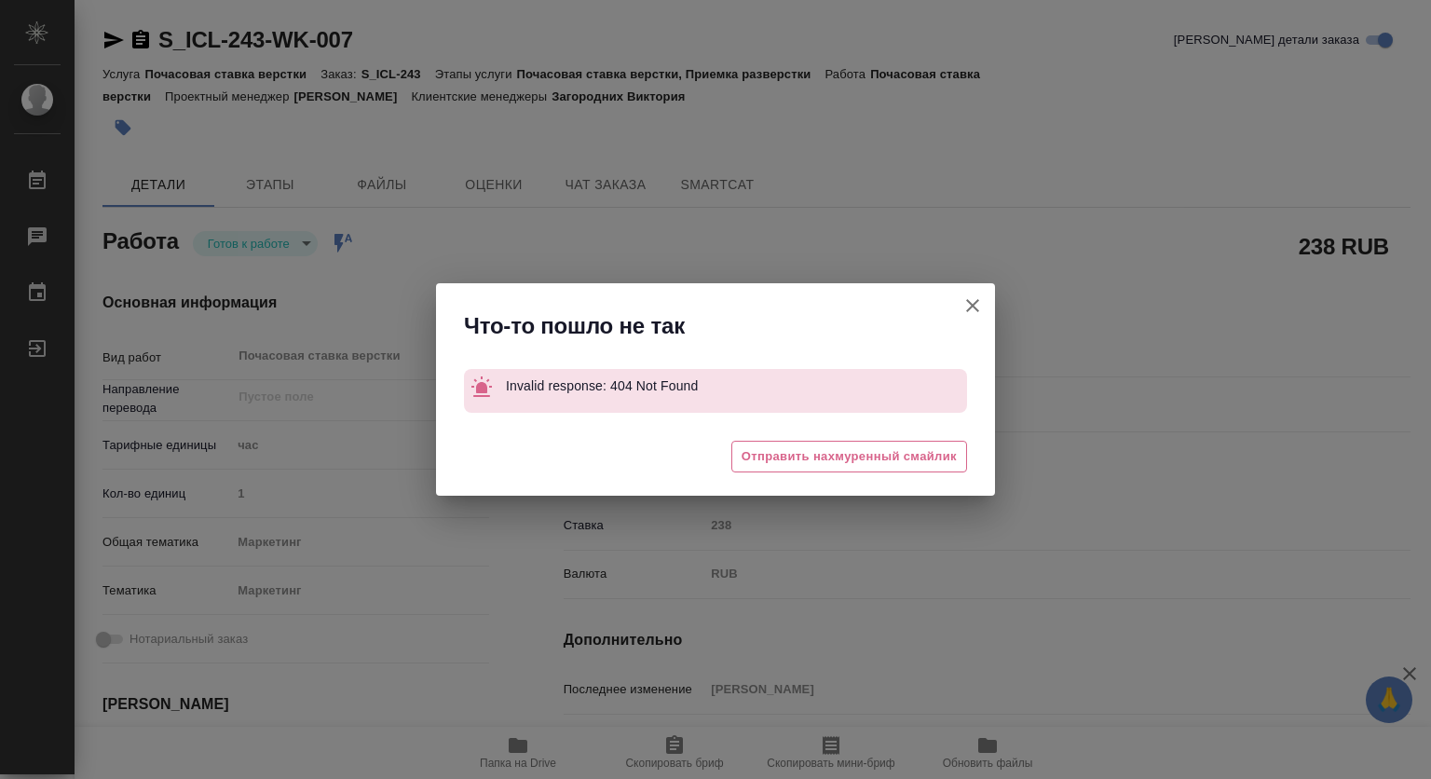
type textarea "x"
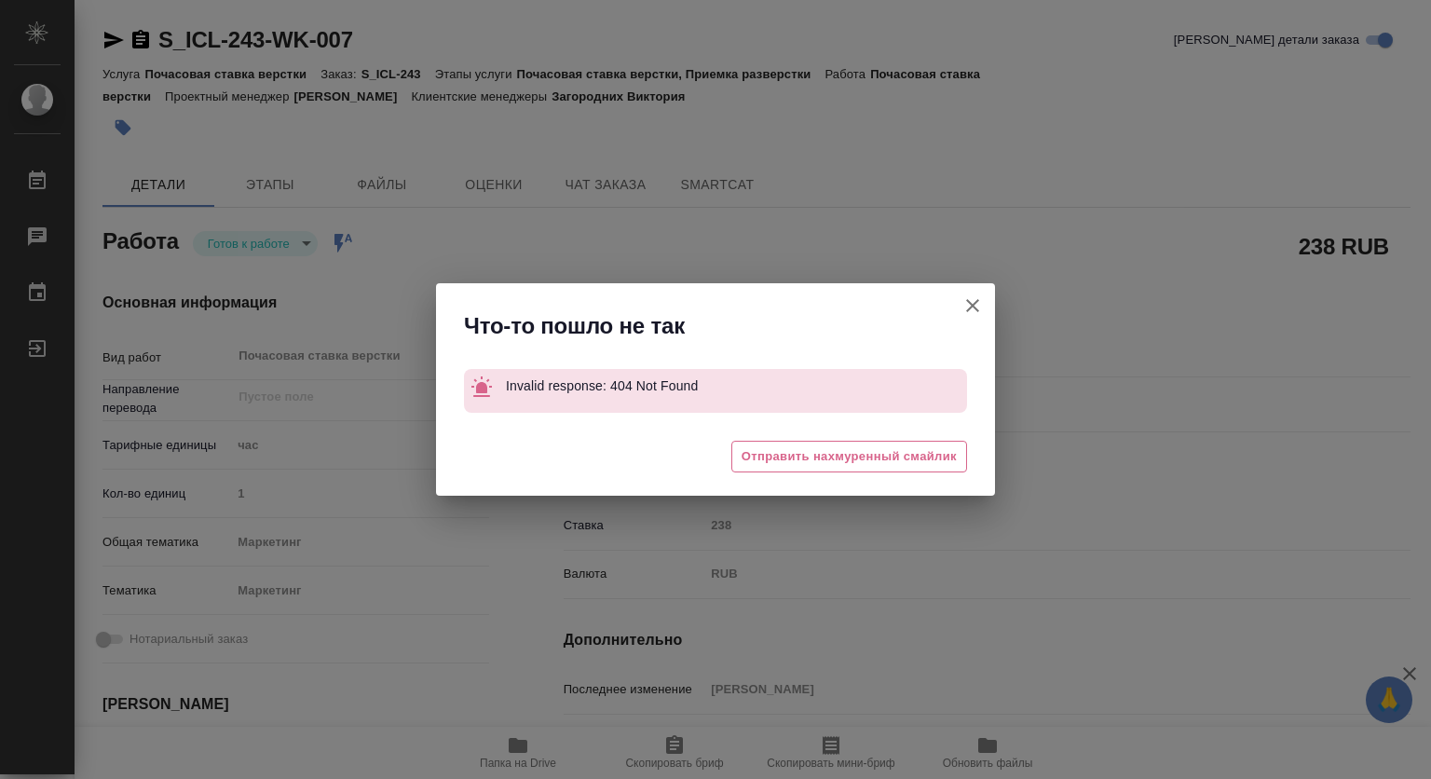
type textarea "x"
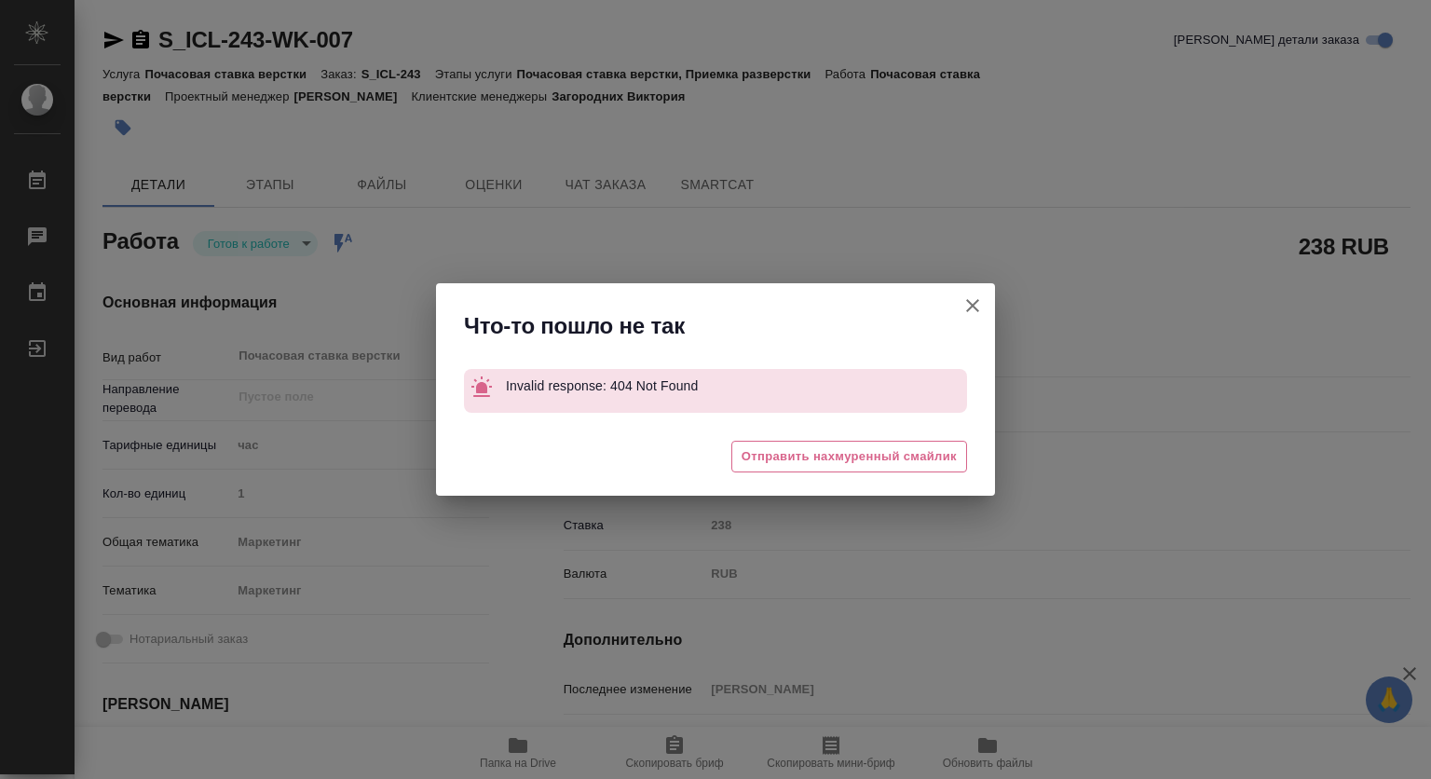
type textarea "x"
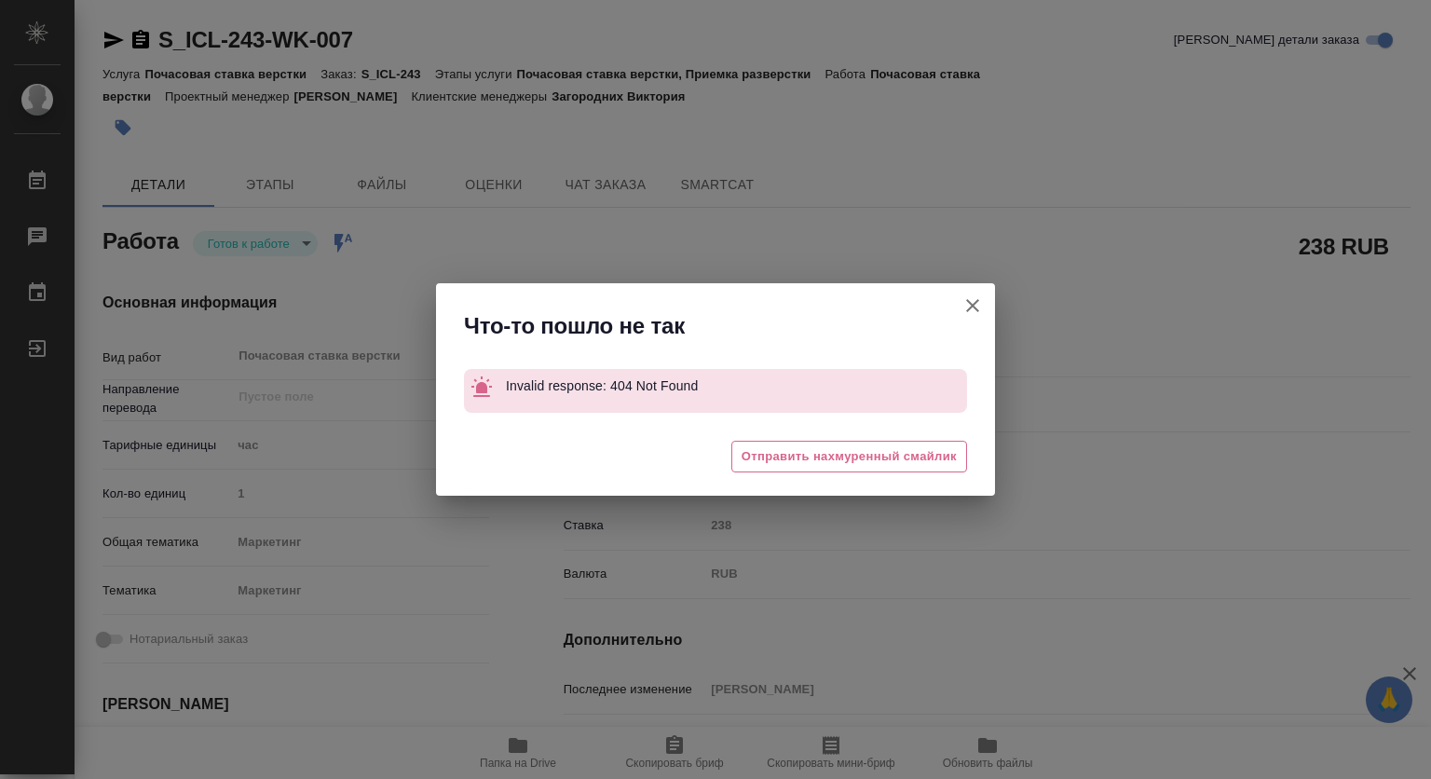
click at [974, 305] on icon "button" at bounding box center [972, 305] width 22 height 22
type textarea "x"
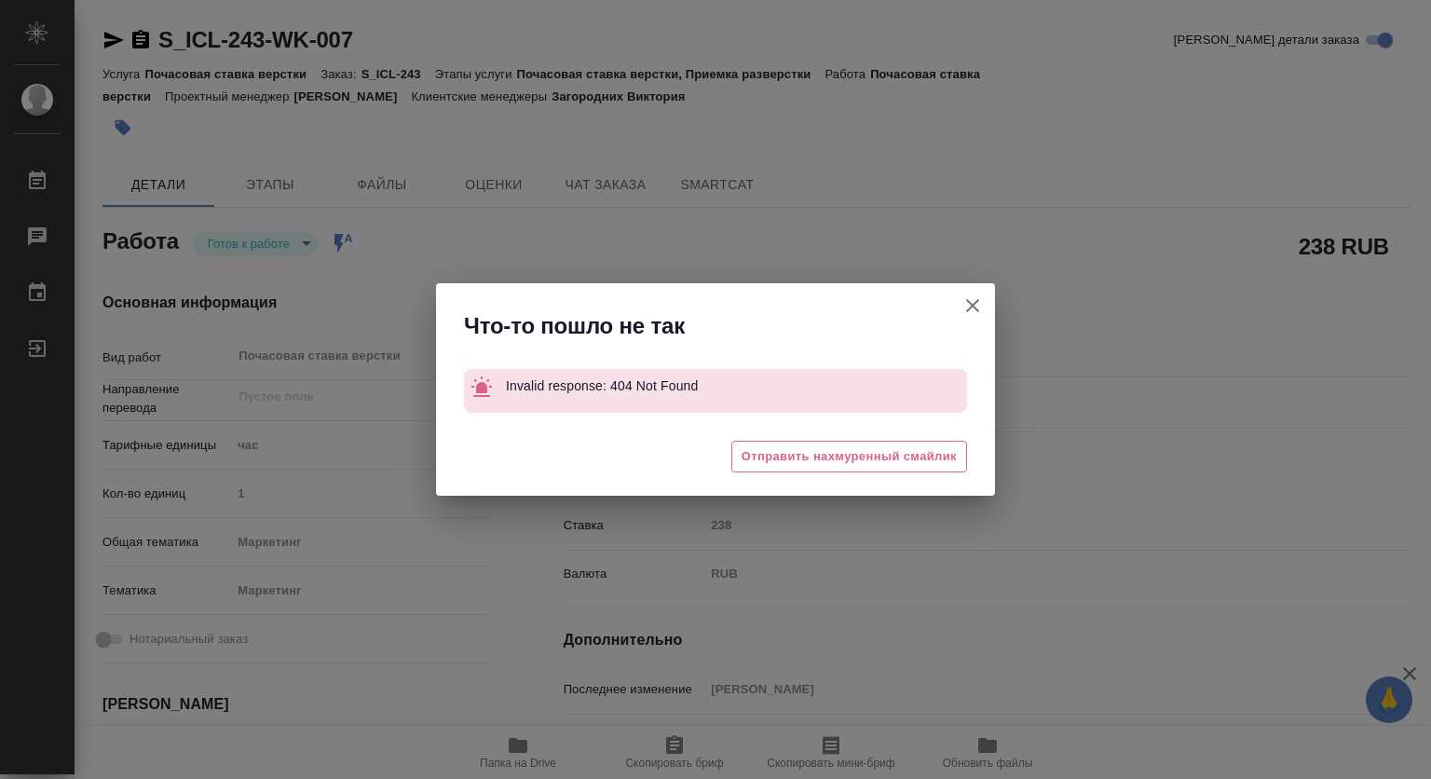
type textarea "x"
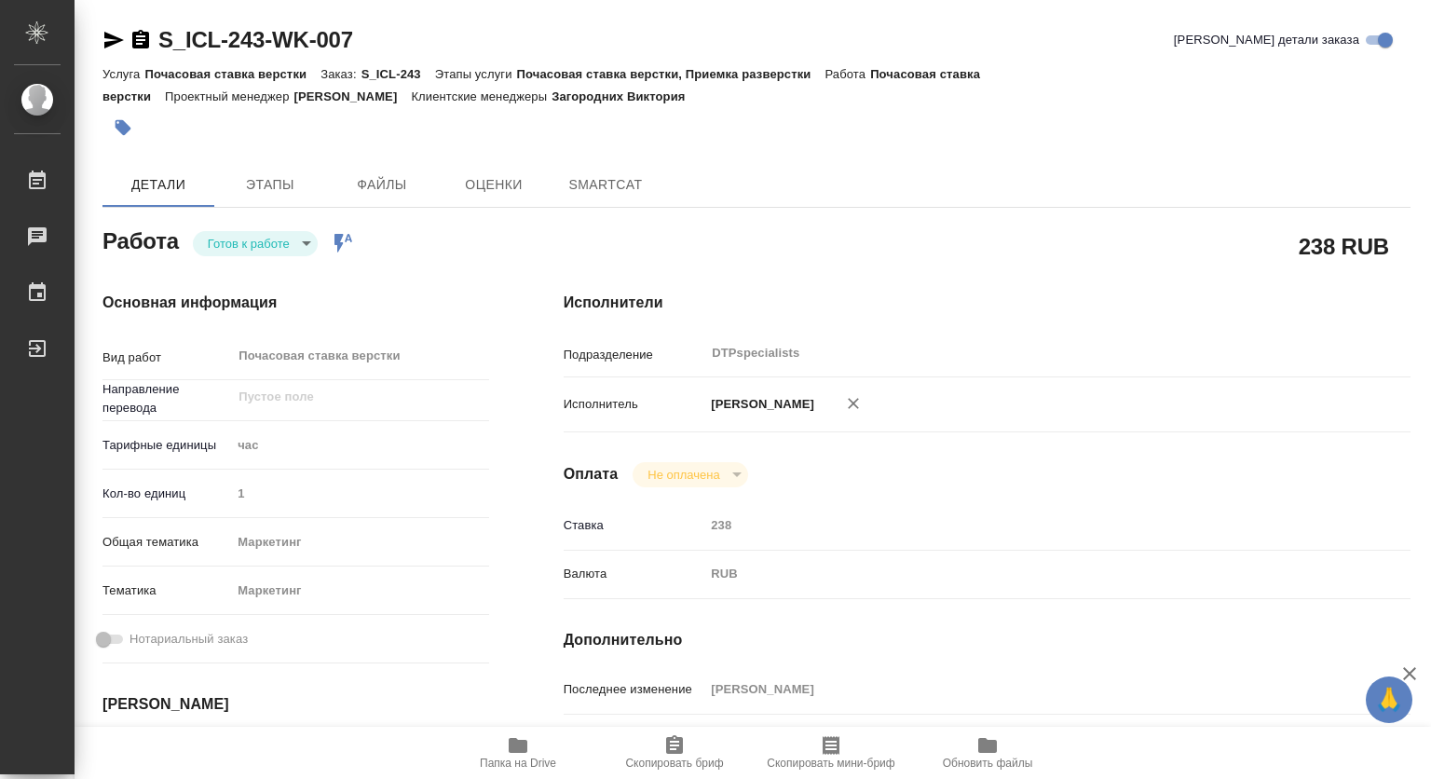
type textarea "x"
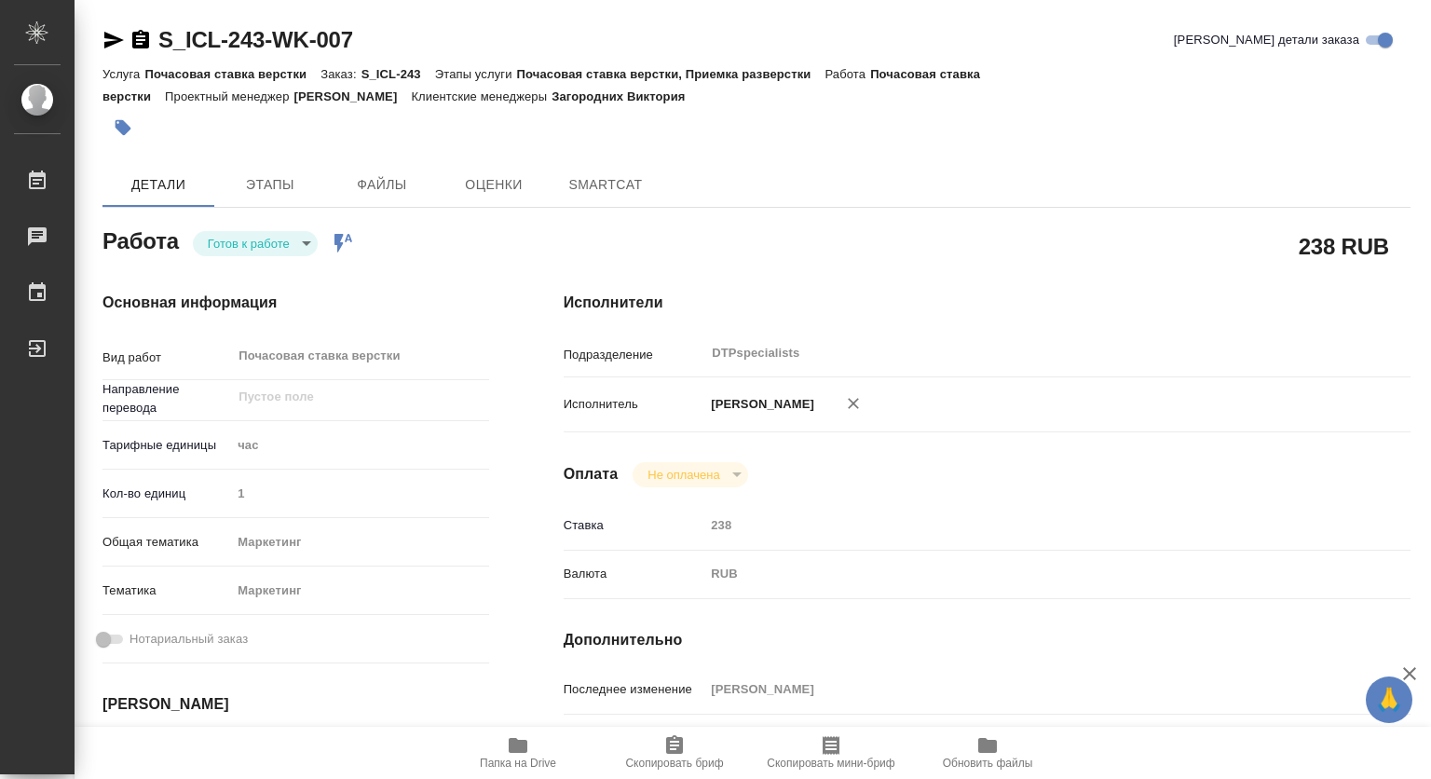
type textarea "x"
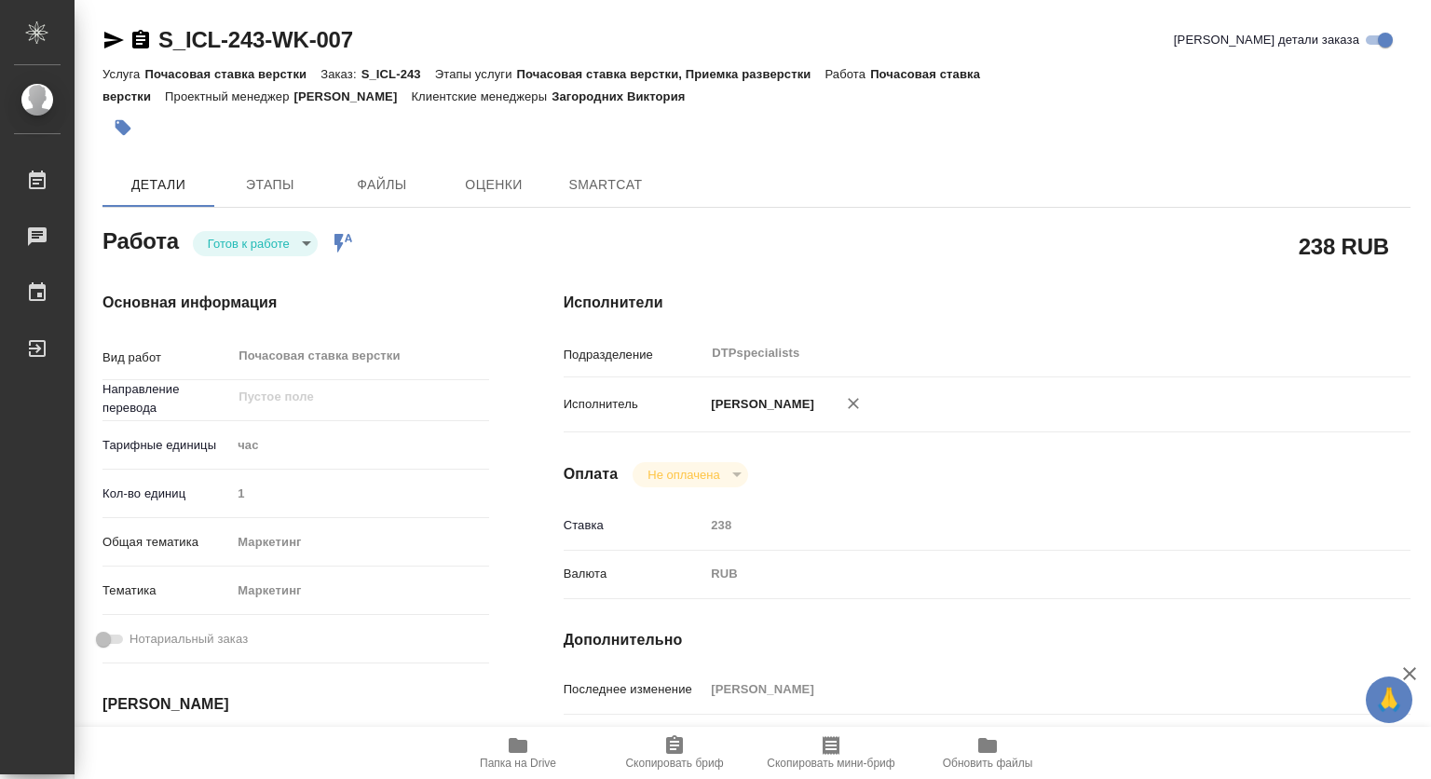
type textarea "x"
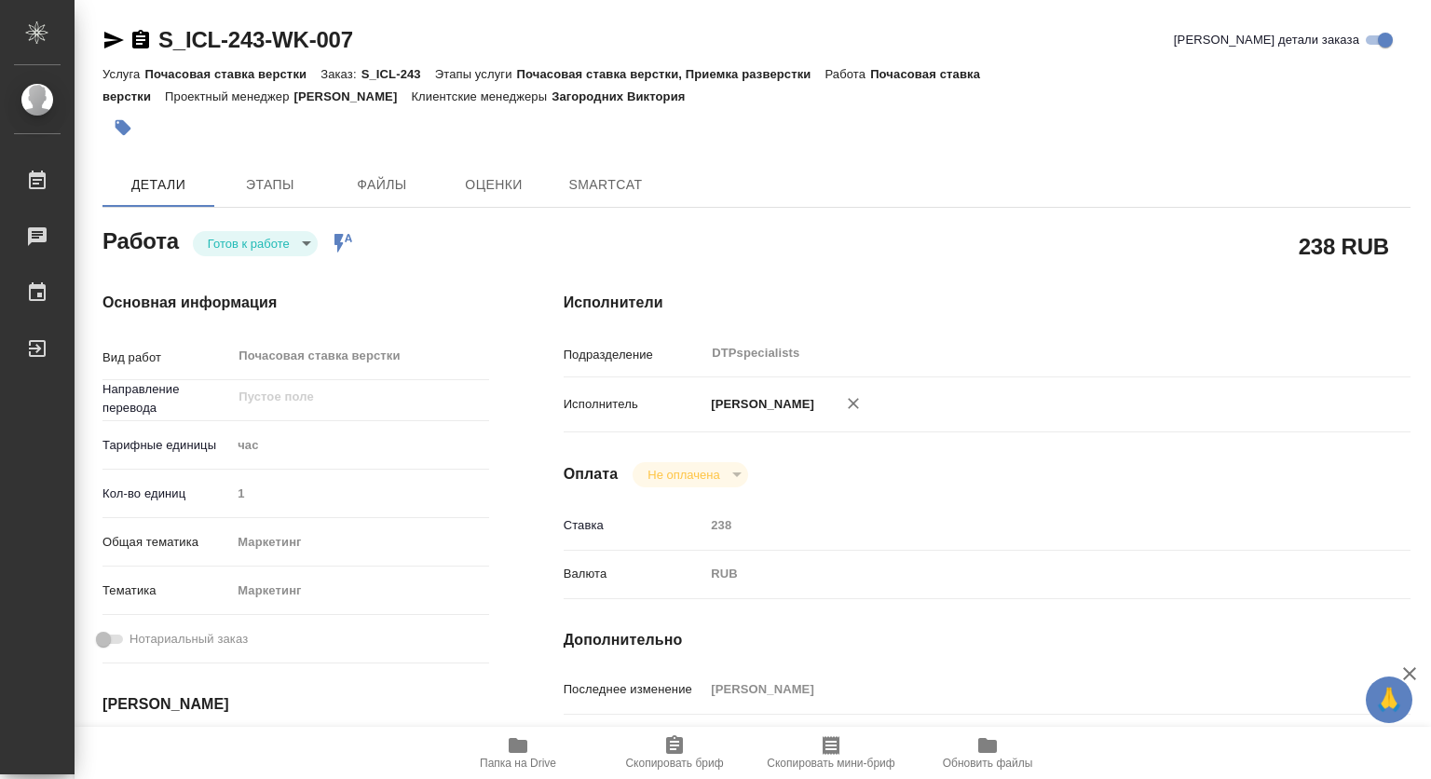
type textarea "x"
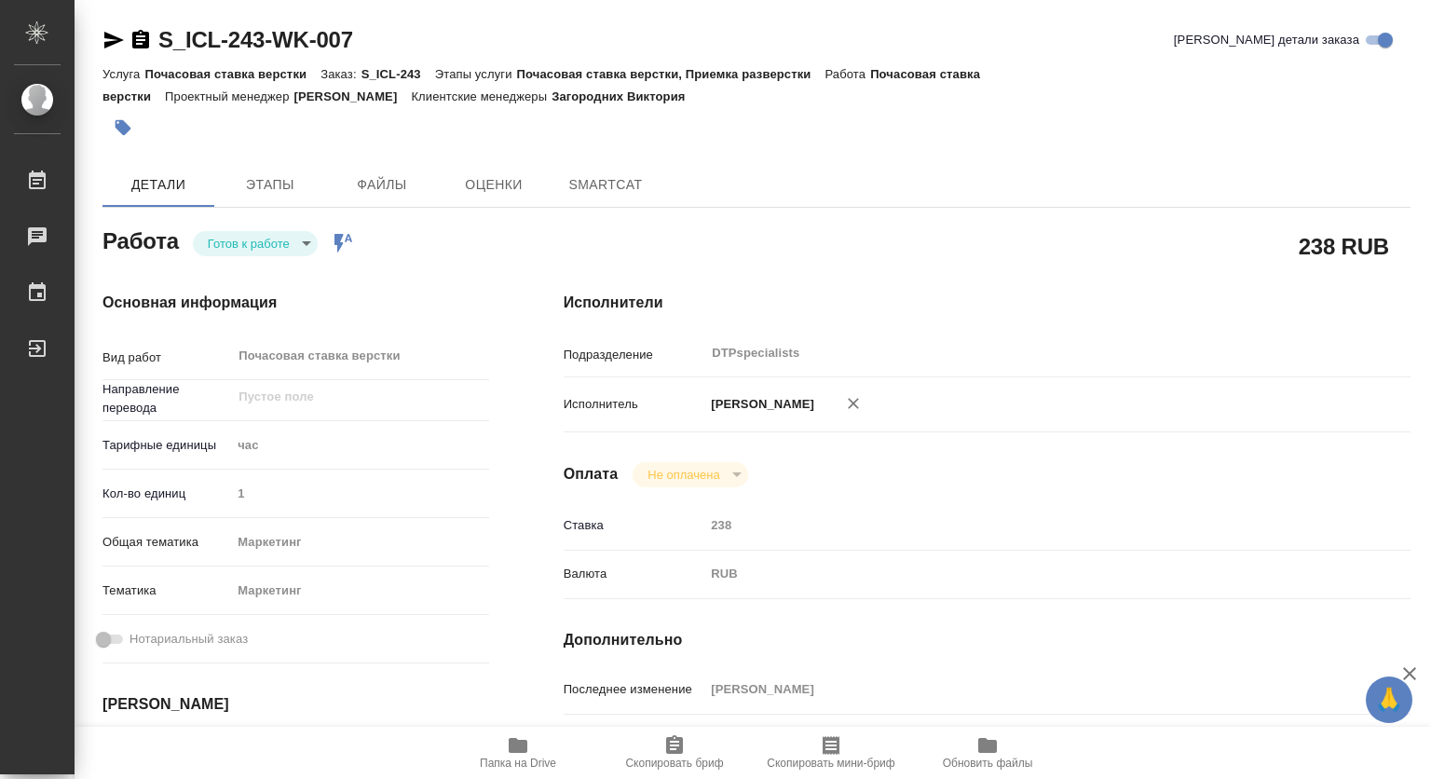
type textarea "x"
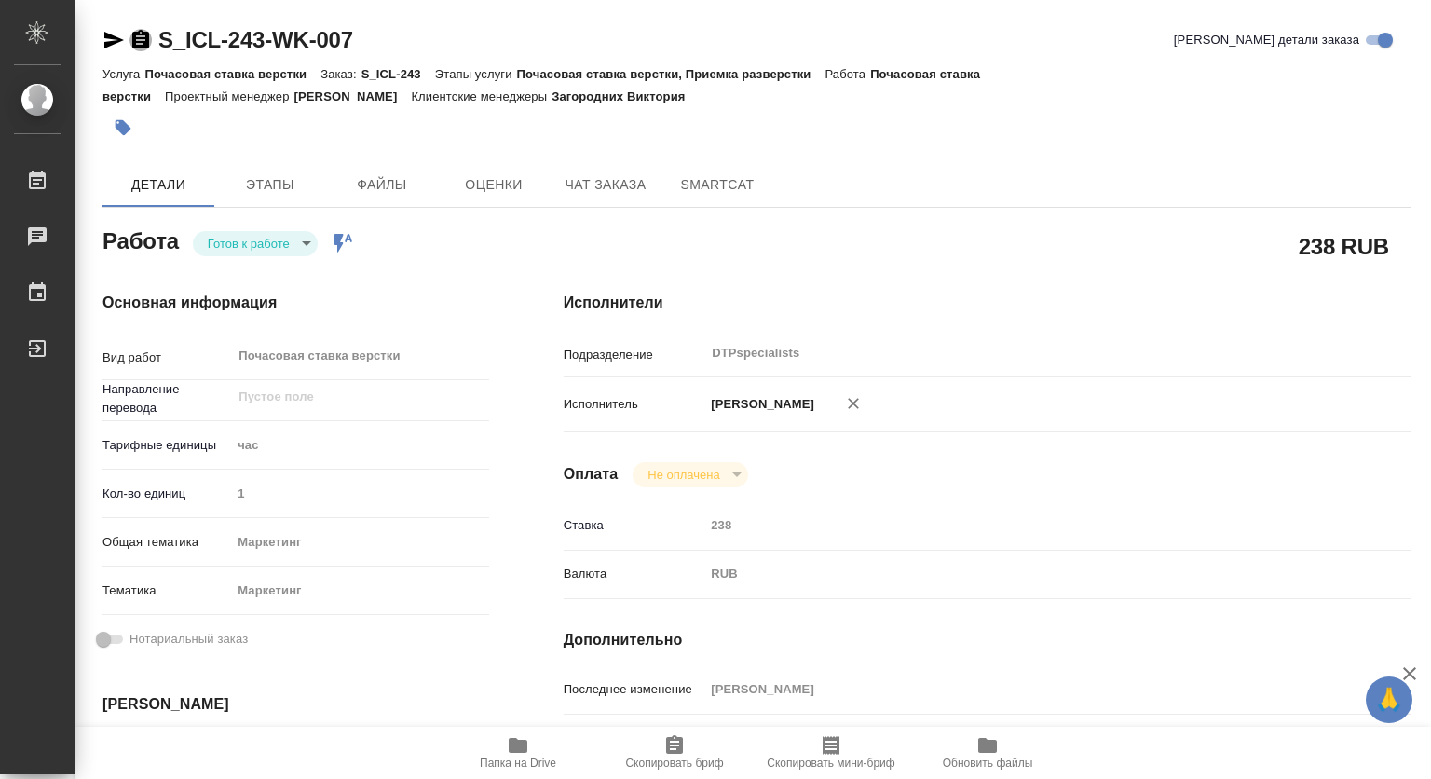
click at [142, 34] on icon "button" at bounding box center [140, 39] width 17 height 19
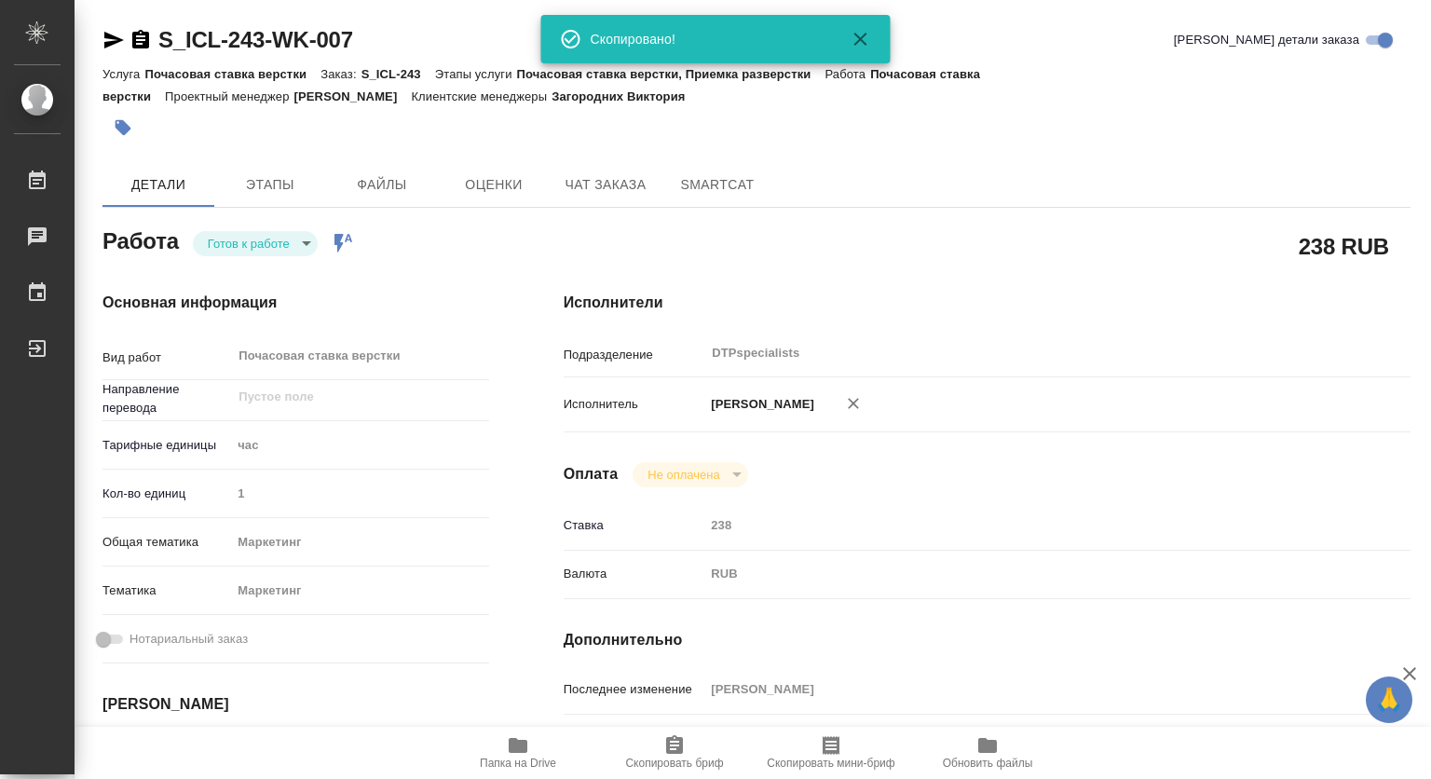
type textarea "x"
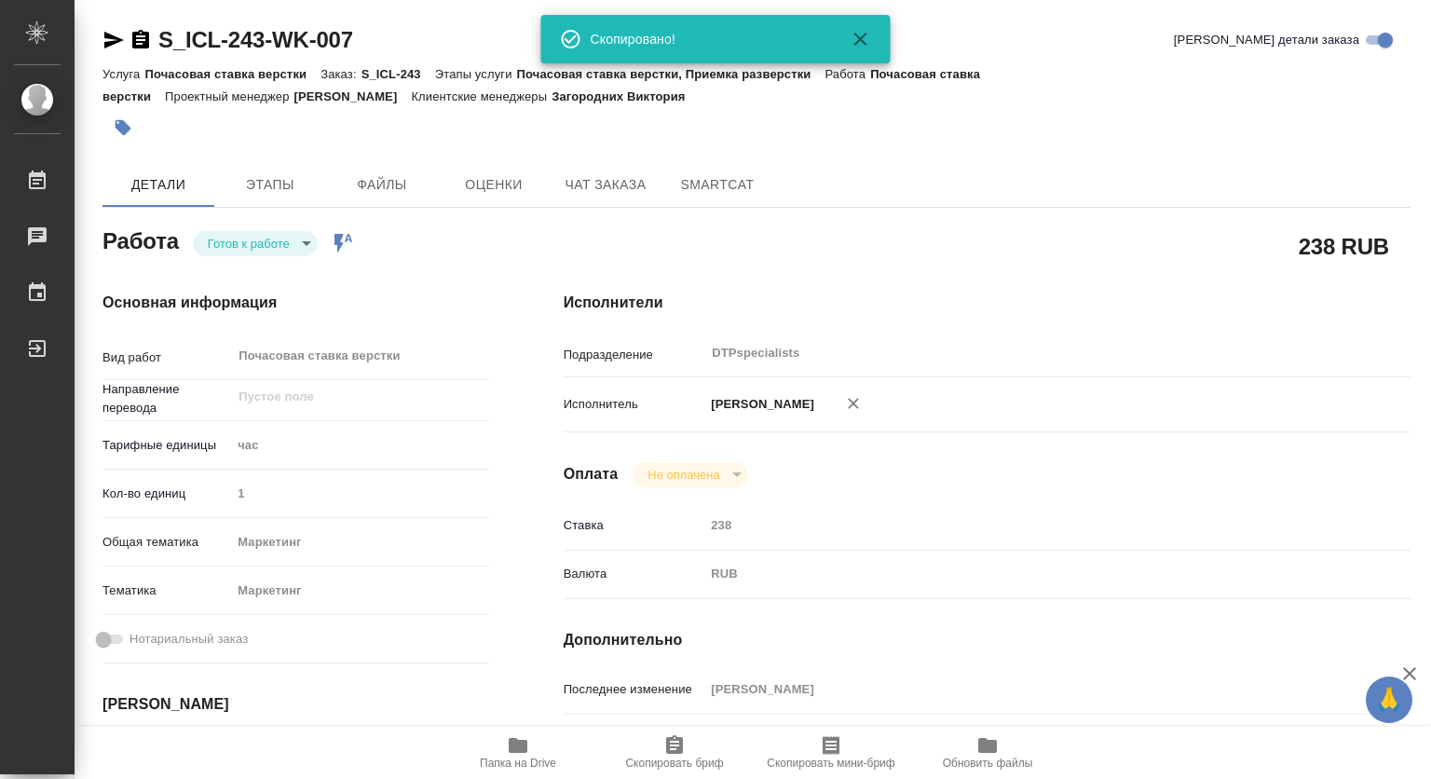
type textarea "x"
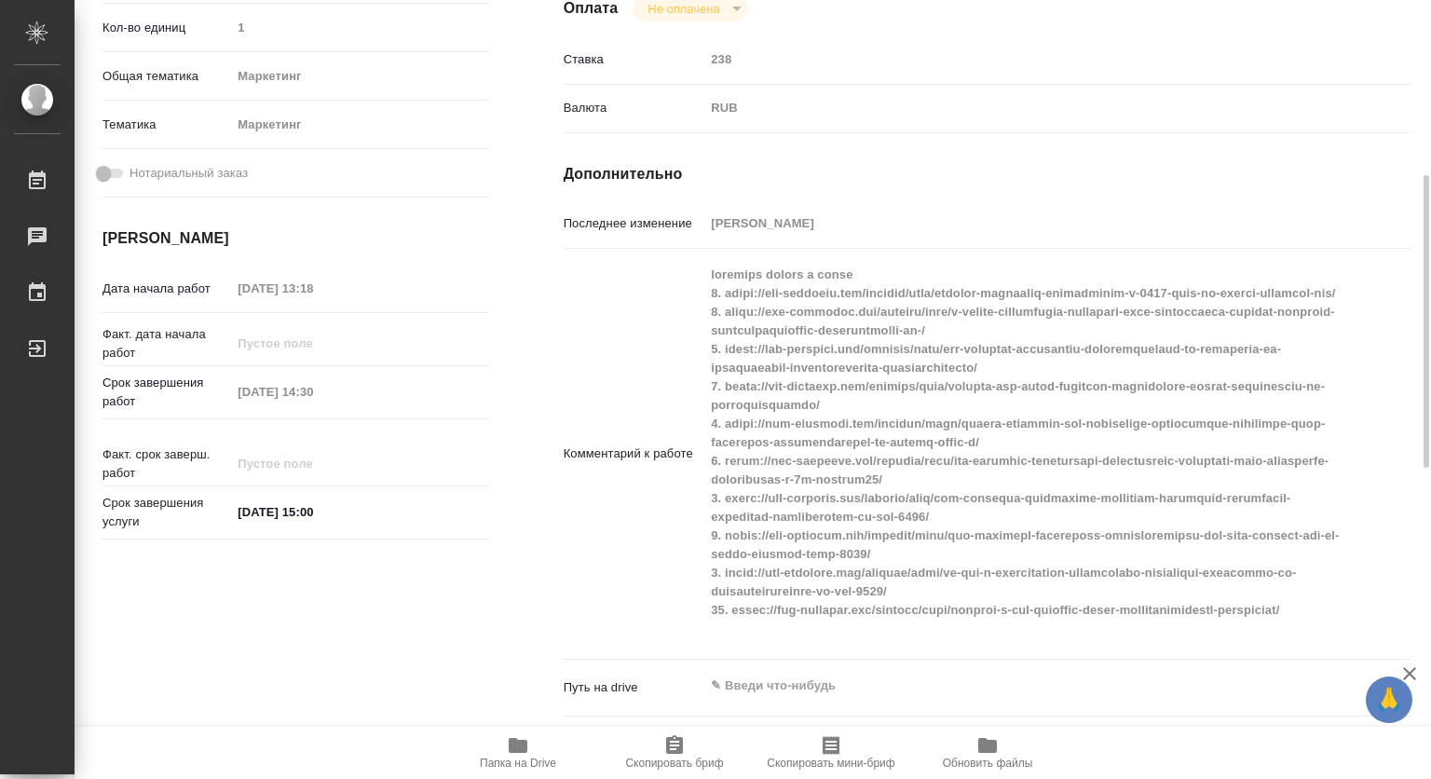
scroll to position [838, 0]
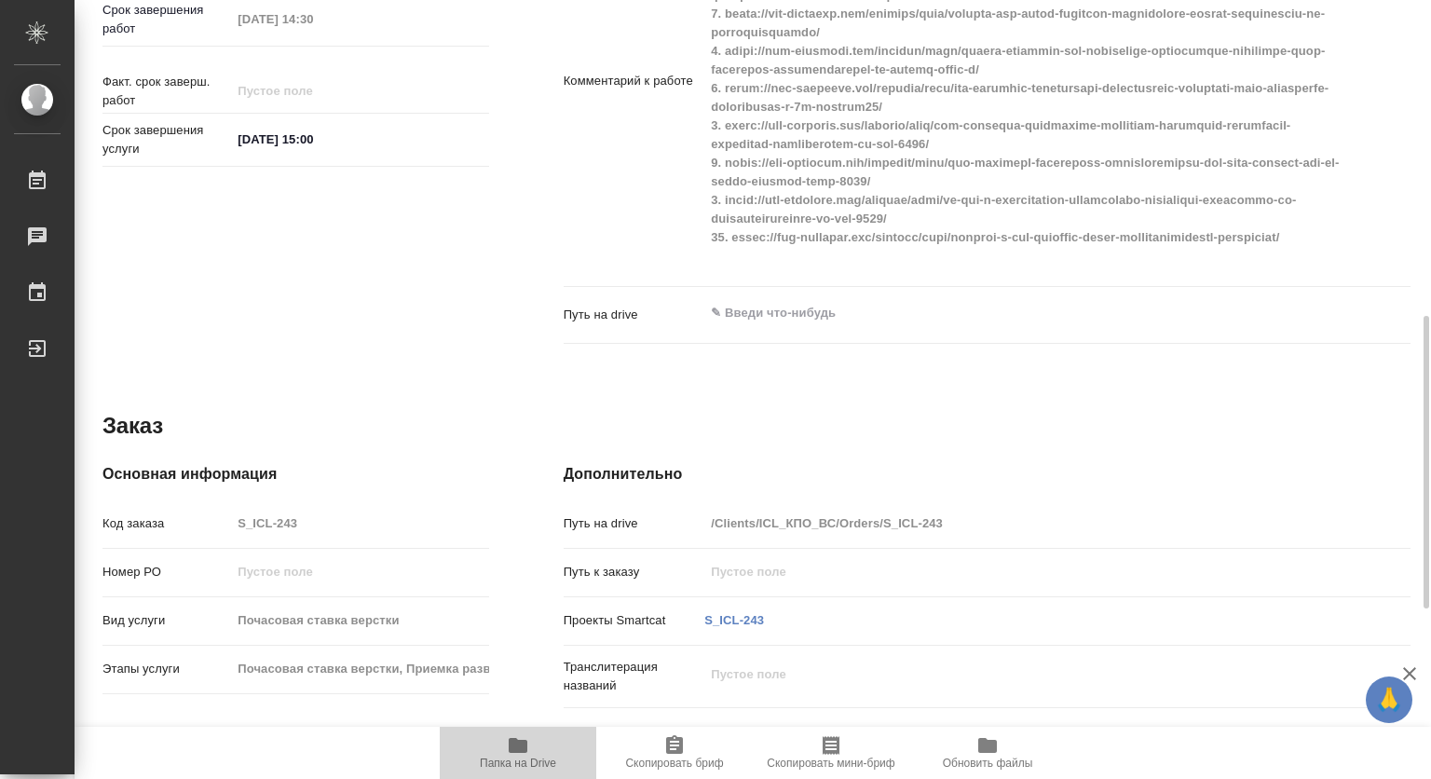
click at [519, 741] on icon "button" at bounding box center [518, 745] width 19 height 15
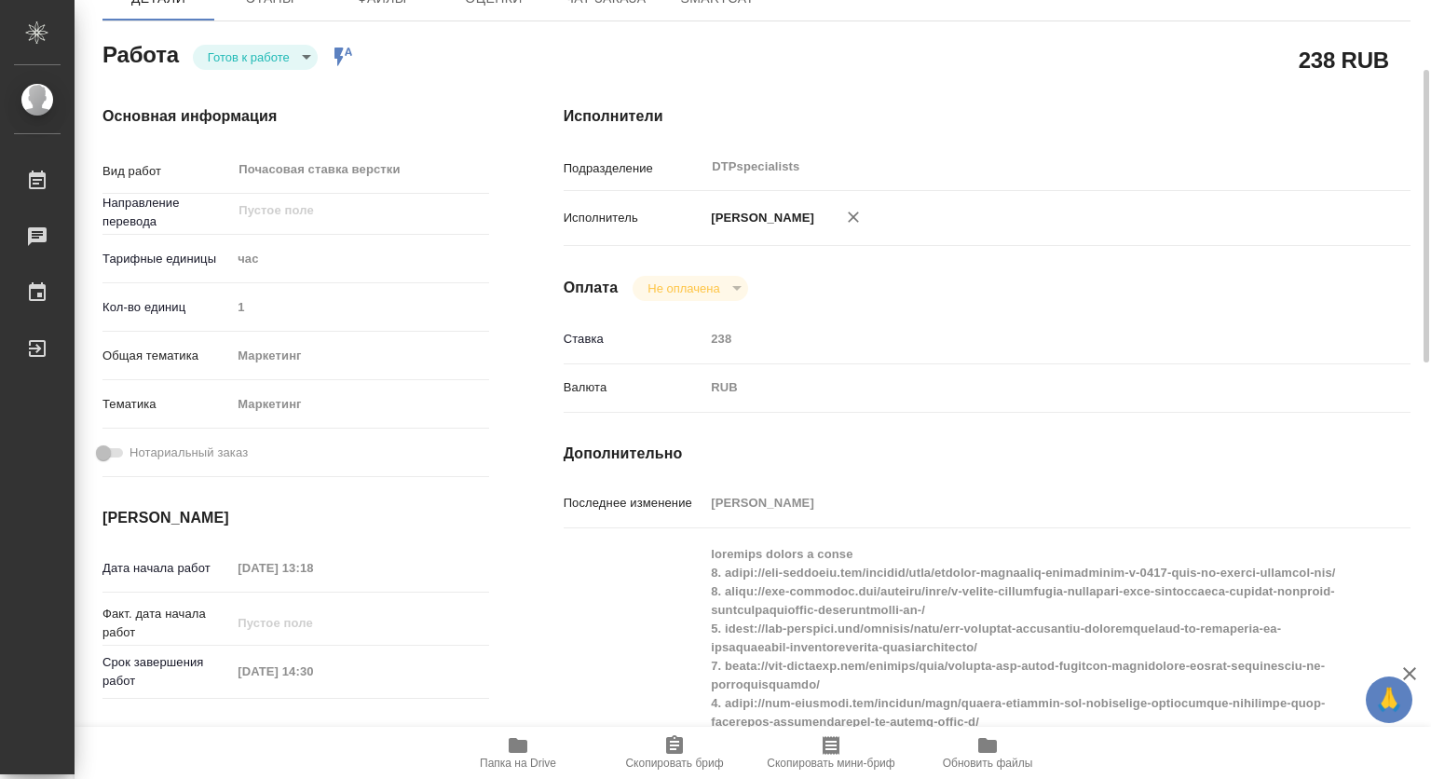
scroll to position [0, 0]
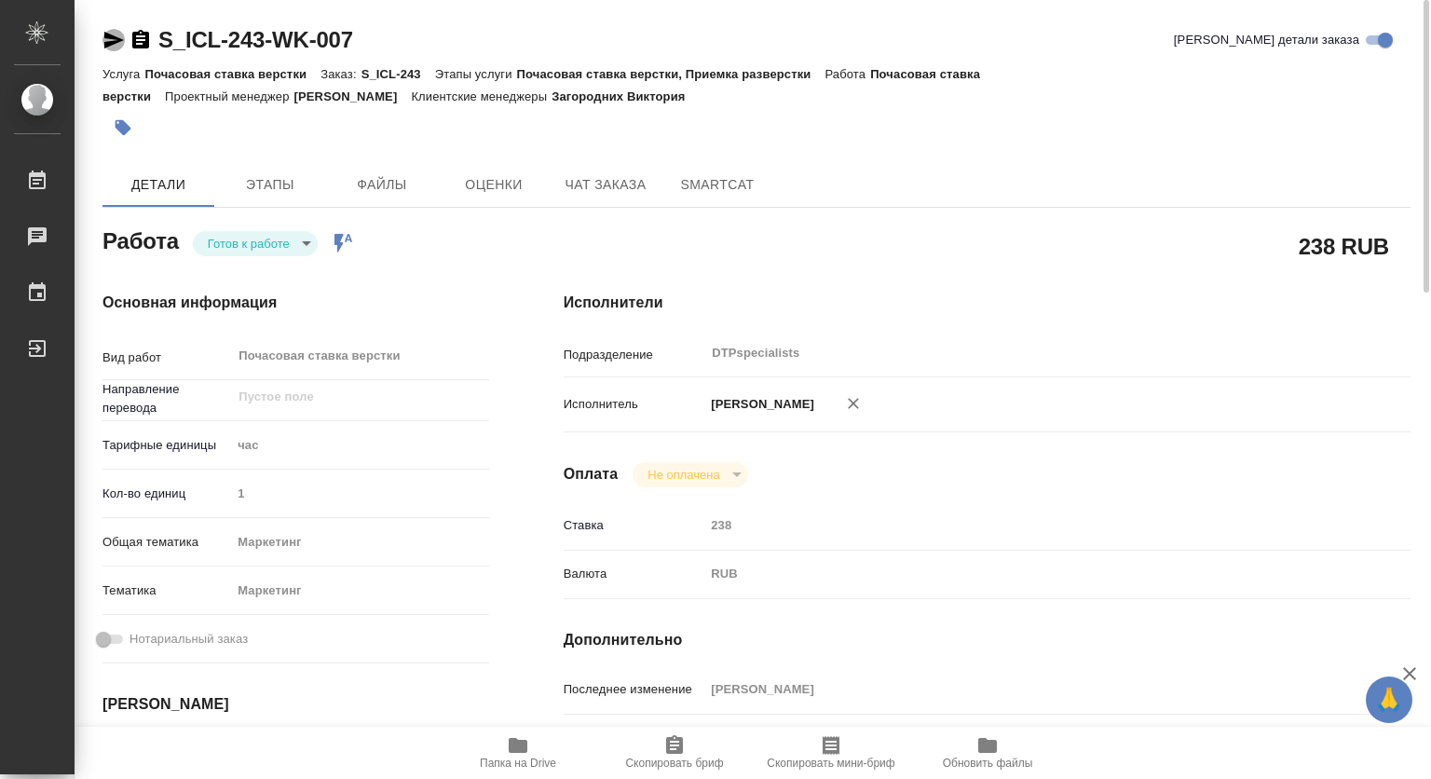
click at [116, 34] on icon "button" at bounding box center [113, 40] width 22 height 22
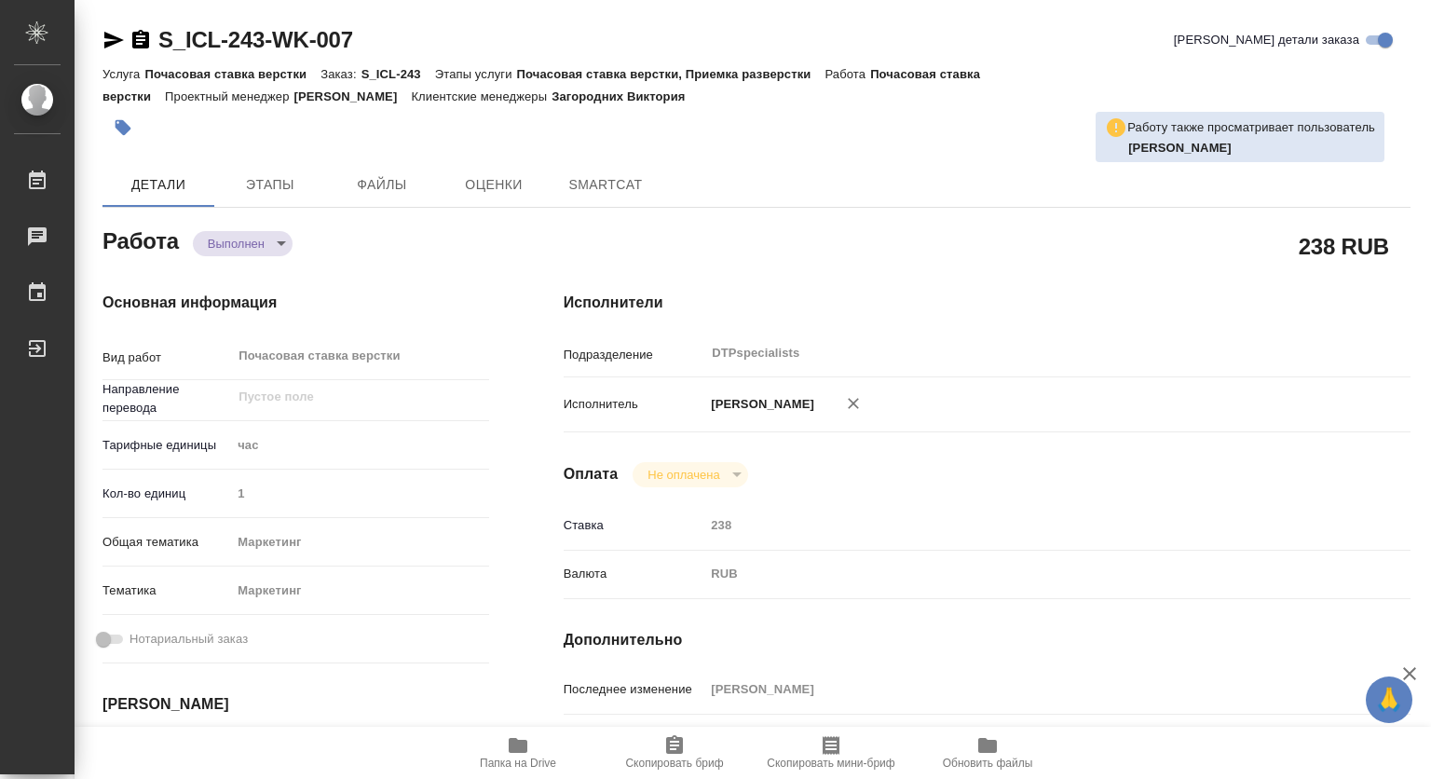
type textarea "x"
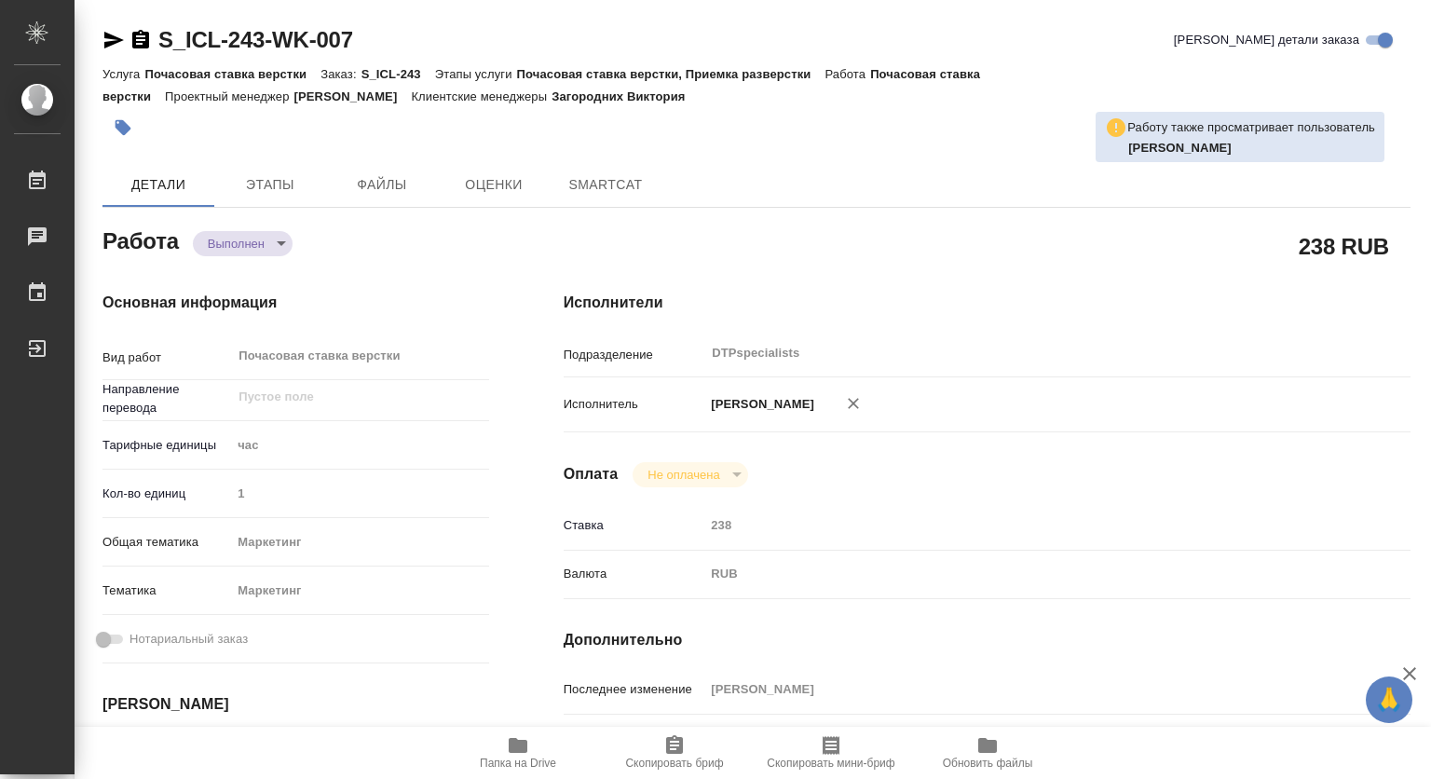
type textarea "x"
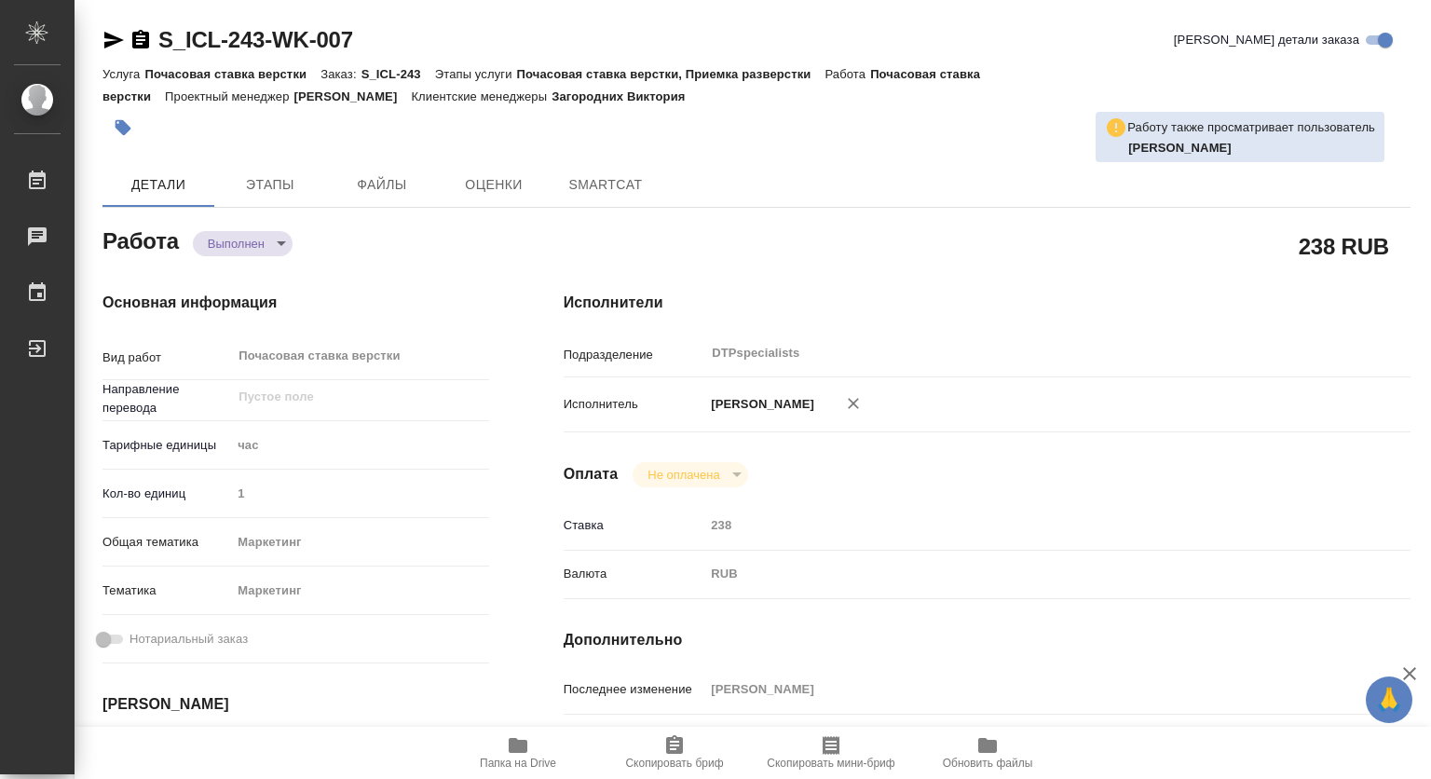
type textarea "x"
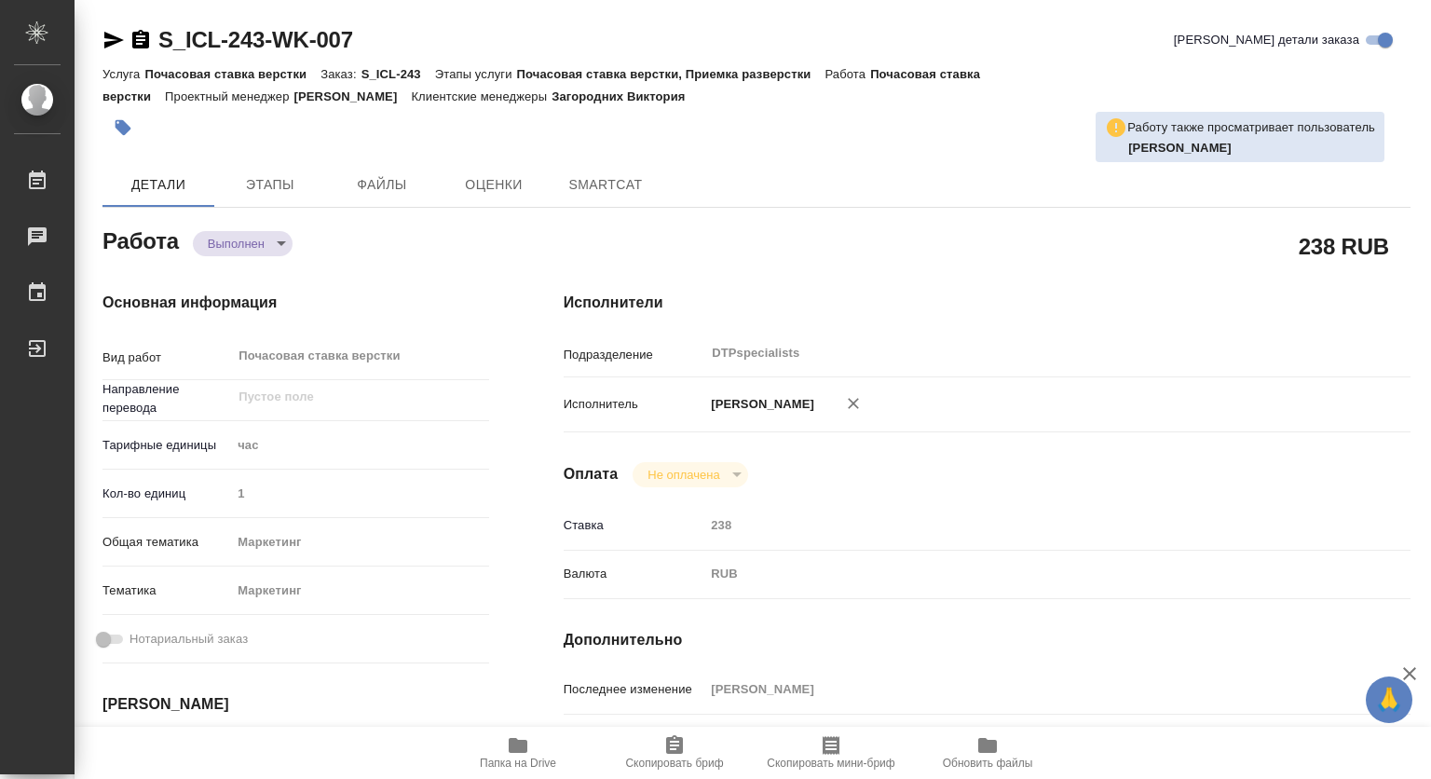
type textarea "x"
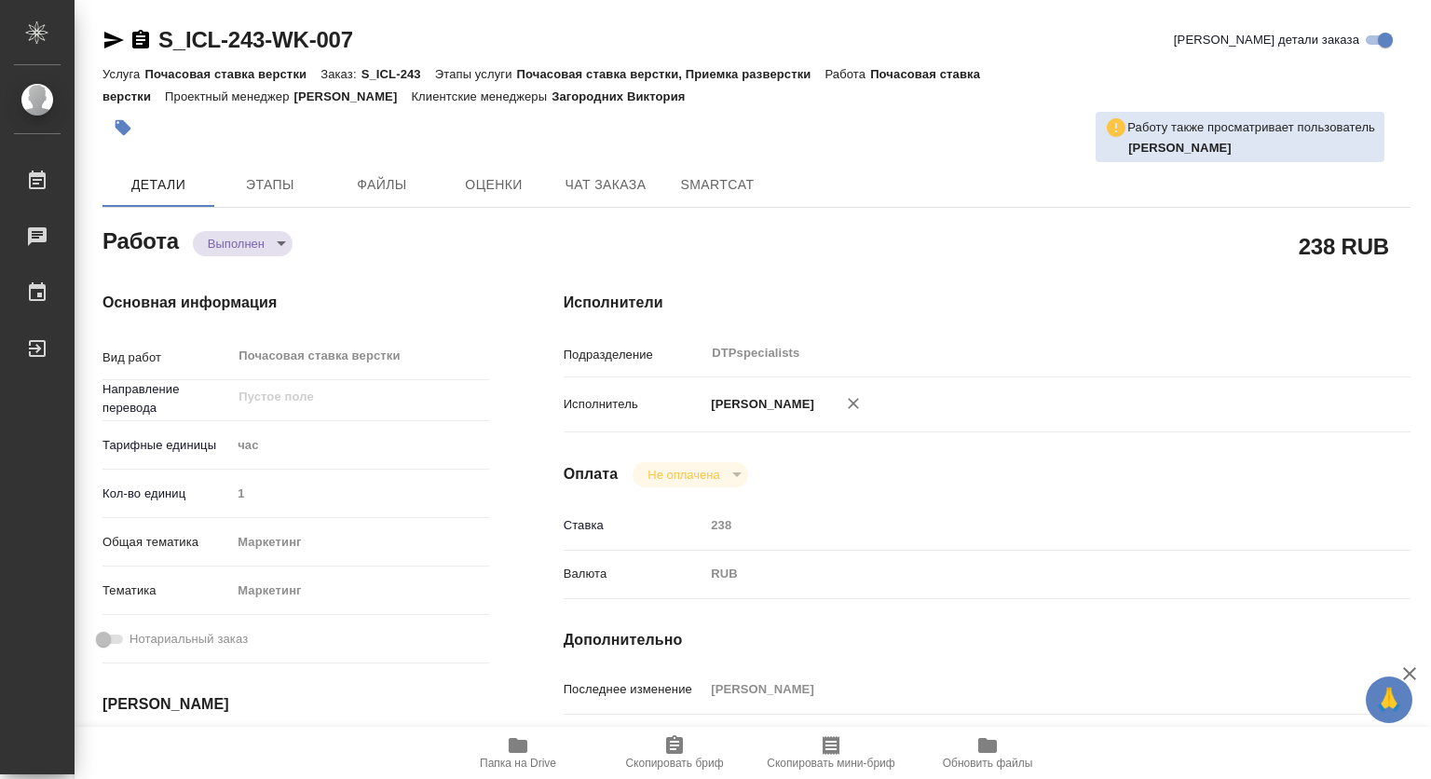
type textarea "x"
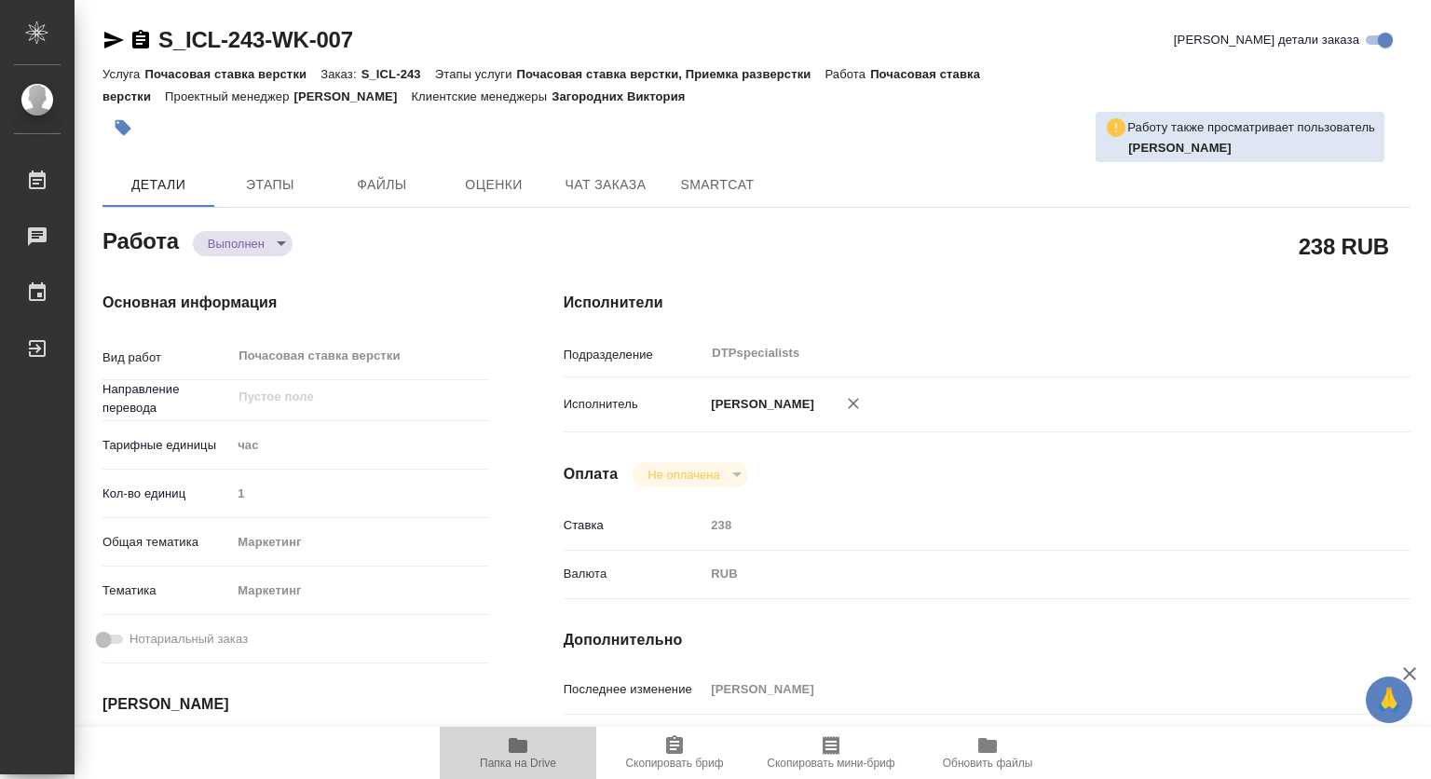
click at [505, 745] on span "Папка на Drive" at bounding box center [518, 751] width 134 height 35
type textarea "x"
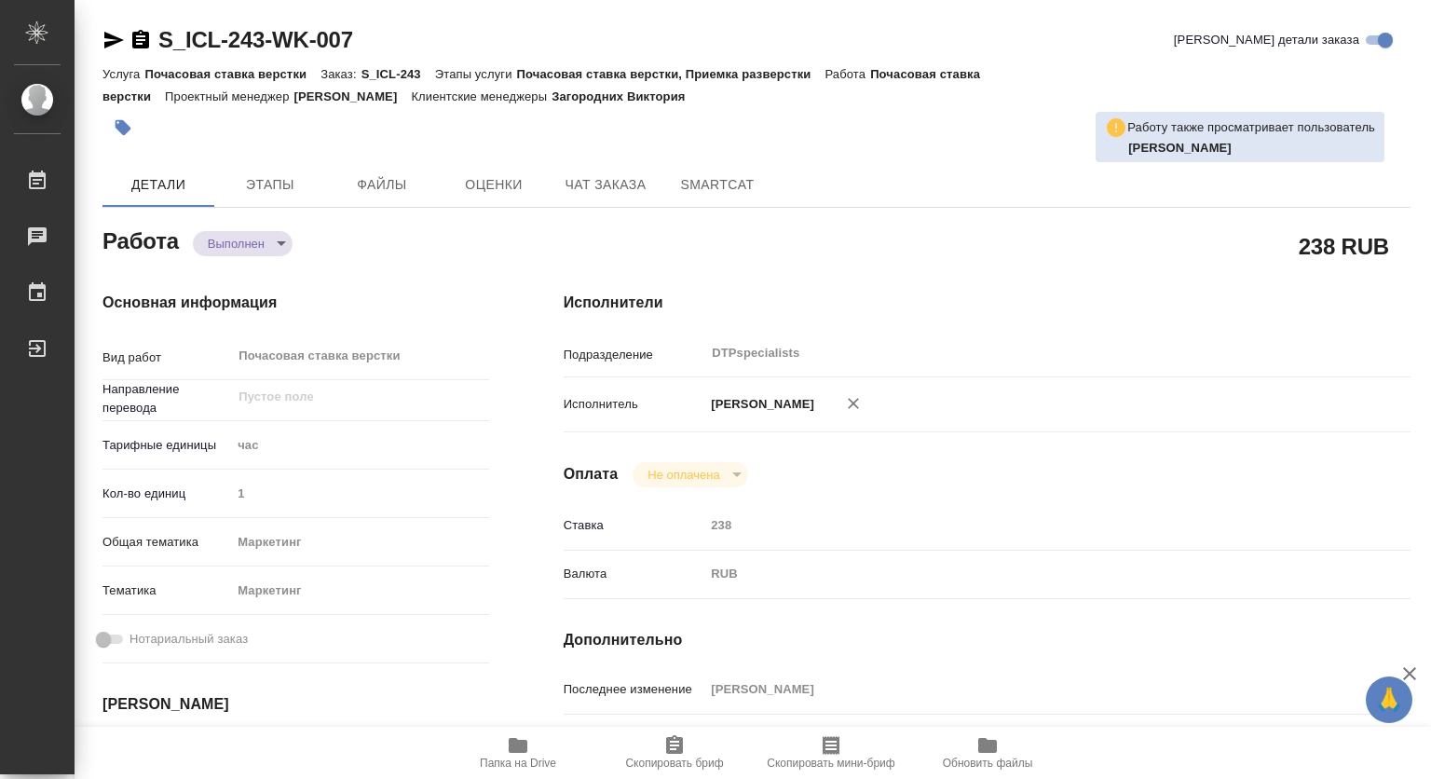
type textarea "x"
